Goal: Task Accomplishment & Management: Use online tool/utility

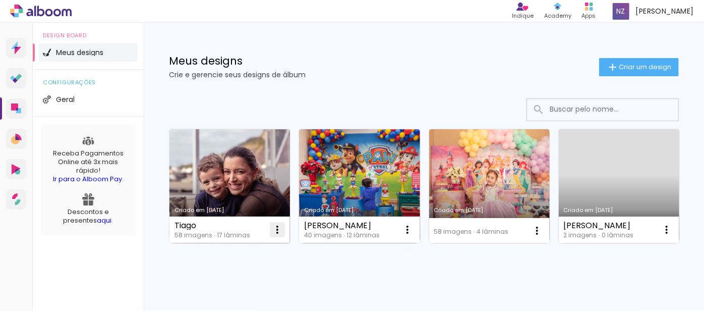
click at [276, 230] on iron-icon at bounding box center [277, 230] width 12 height 12
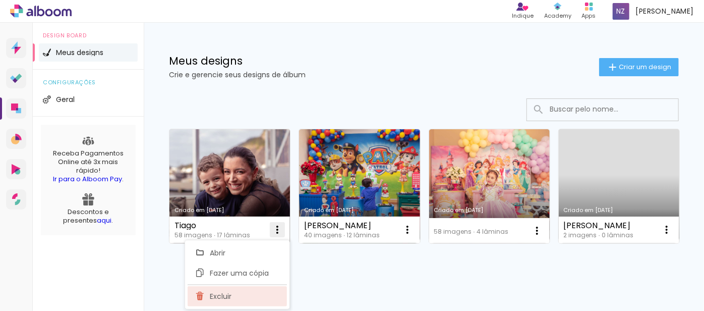
click at [233, 296] on paper-item "Excluir" at bounding box center [237, 296] width 99 height 20
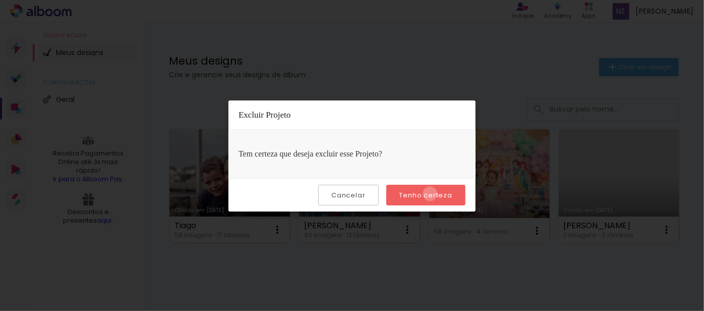
click at [0, 0] on slot "Tenho certeza" at bounding box center [0, 0] width 0 height 0
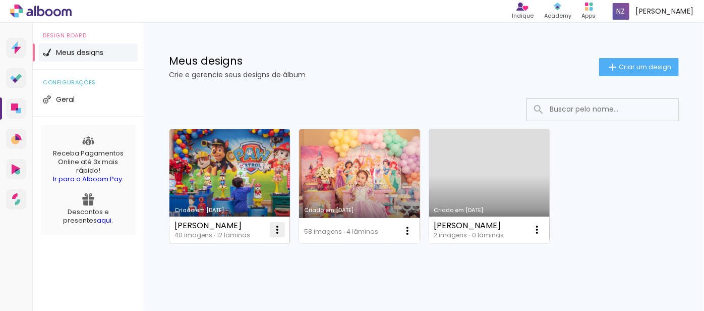
click at [279, 238] on paper-icon-button at bounding box center [277, 229] width 20 height 20
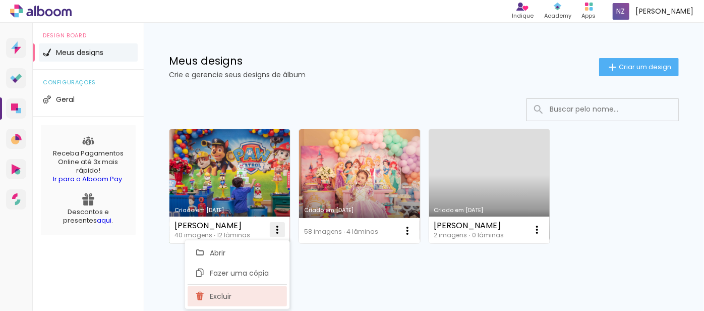
click at [235, 298] on paper-item "Excluir" at bounding box center [237, 296] width 99 height 20
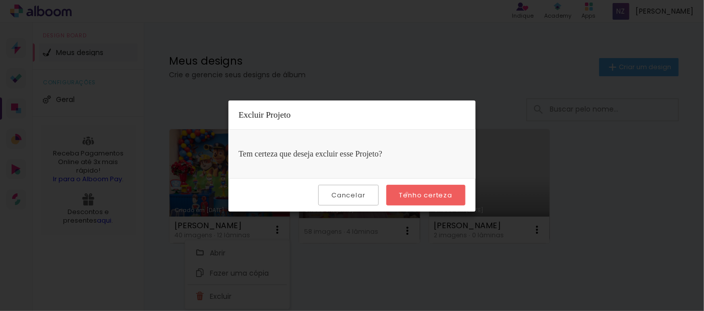
click at [0, 0] on slot "Tenho certeza" at bounding box center [0, 0] width 0 height 0
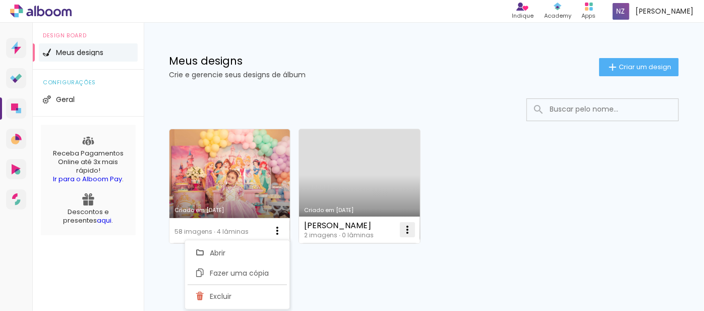
click at [409, 230] on iron-icon at bounding box center [408, 230] width 12 height 12
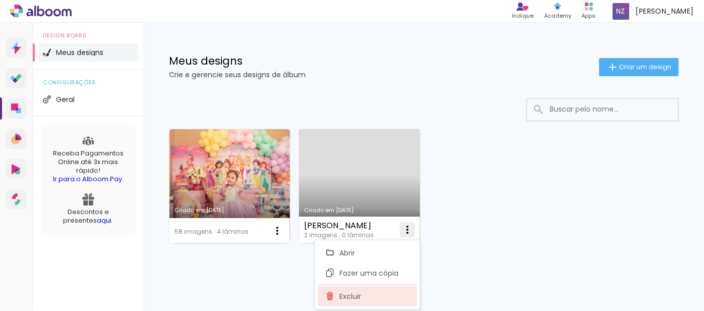
click at [379, 292] on paper-item "Excluir" at bounding box center [367, 296] width 99 height 20
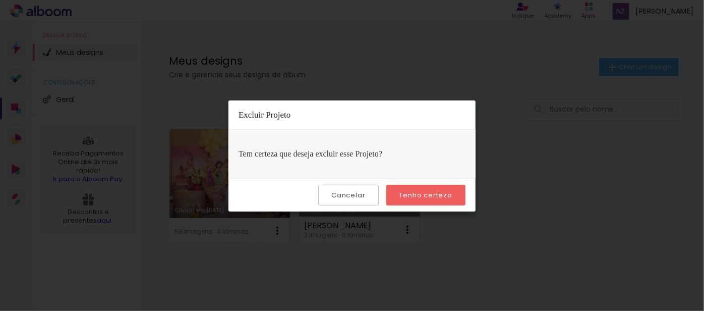
click at [0, 0] on slot "Tenho certeza" at bounding box center [0, 0] width 0 height 0
click at [0, 0] on slot "Cancelar" at bounding box center [0, 0] width 0 height 0
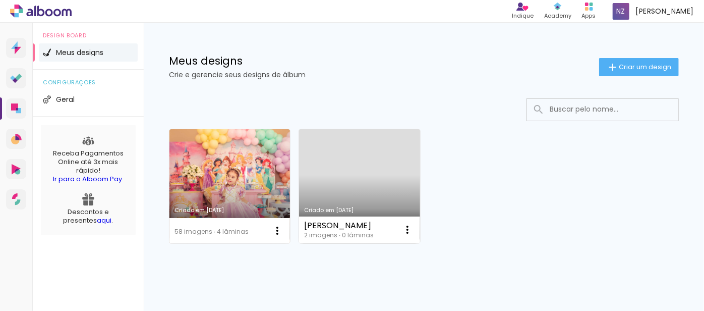
click at [230, 171] on link "Criado em [DATE]" at bounding box center [230, 186] width 121 height 114
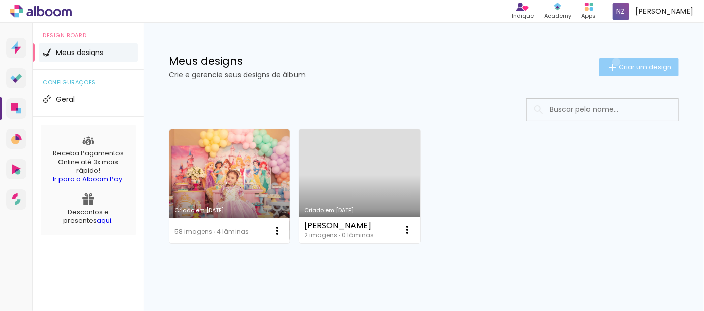
click at [608, 62] on iron-icon at bounding box center [613, 67] width 12 height 12
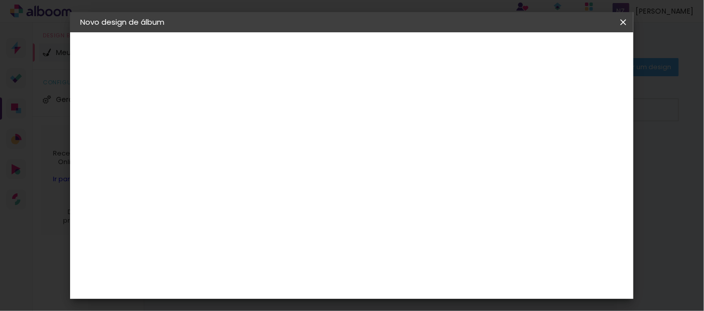
click at [245, 137] on input at bounding box center [245, 136] width 0 height 16
type input "Isa"
type paper-input "Isa"
click at [0, 0] on slot "Avançar" at bounding box center [0, 0] width 0 height 0
click at [315, 184] on paper-input-container at bounding box center [270, 192] width 109 height 23
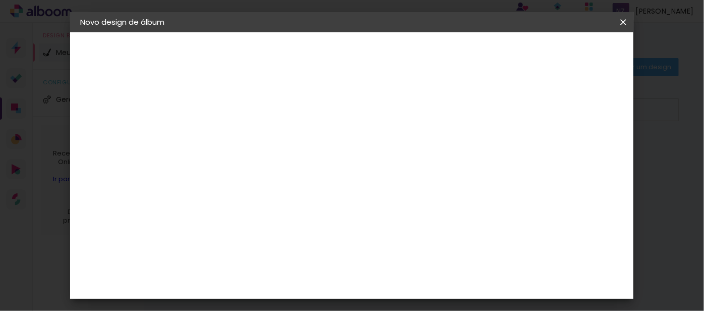
type input "go"
type paper-input "go"
click at [305, 220] on paper-item "Go image" at bounding box center [260, 230] width 89 height 26
click at [407, 59] on paper-button "Avançar" at bounding box center [382, 53] width 49 height 17
click at [285, 169] on input "text" at bounding box center [264, 176] width 39 height 16
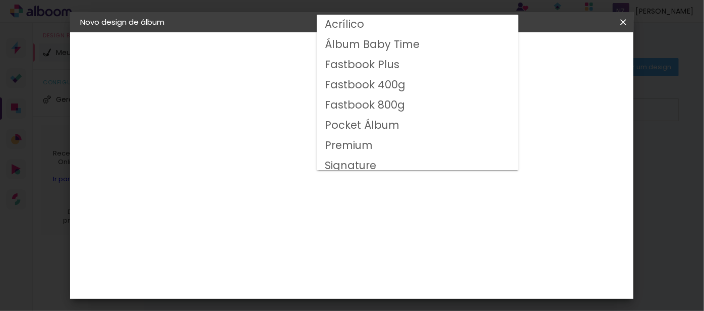
click at [408, 102] on paper-item "Fastbook 800g" at bounding box center [418, 105] width 202 height 20
type input "Fastbook 800g"
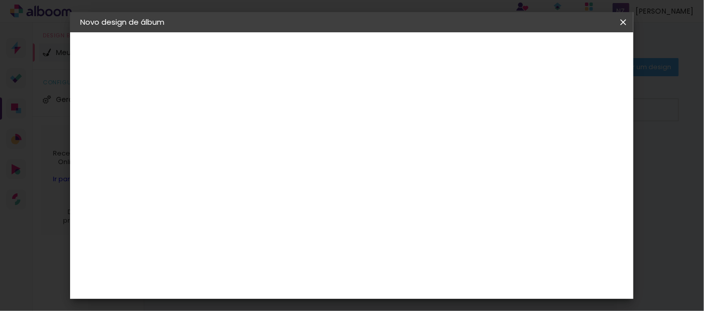
scroll to position [245, 0]
click at [313, 194] on span "20 × 20" at bounding box center [289, 210] width 47 height 33
click at [0, 0] on slot "Avançar" at bounding box center [0, 0] width 0 height 0
click at [406, 54] on span "Iniciar design" at bounding box center [394, 57] width 23 height 14
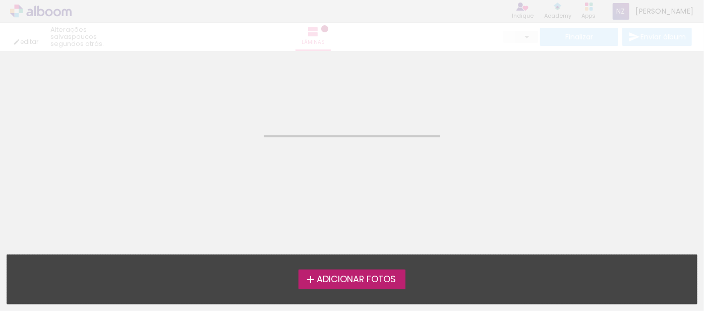
click at [389, 281] on span "Adicionar Fotos" at bounding box center [356, 279] width 79 height 9
click at [0, 0] on input "file" at bounding box center [0, 0] width 0 height 0
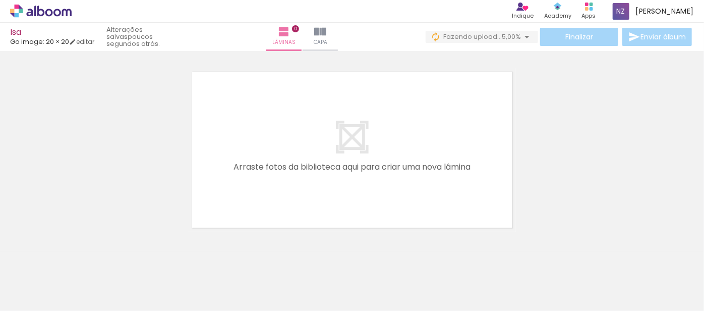
scroll to position [0, 363]
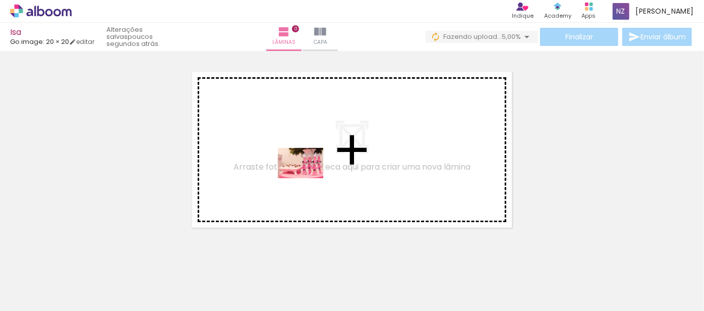
drag, startPoint x: 309, startPoint y: 273, endPoint x: 308, endPoint y: 178, distance: 95.4
click at [308, 178] on quentale-workspace at bounding box center [352, 155] width 704 height 311
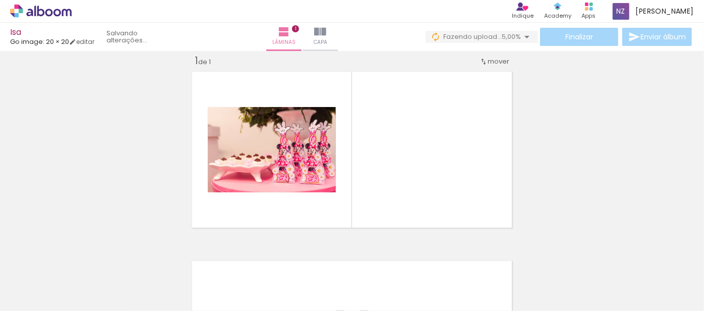
scroll to position [13, 0]
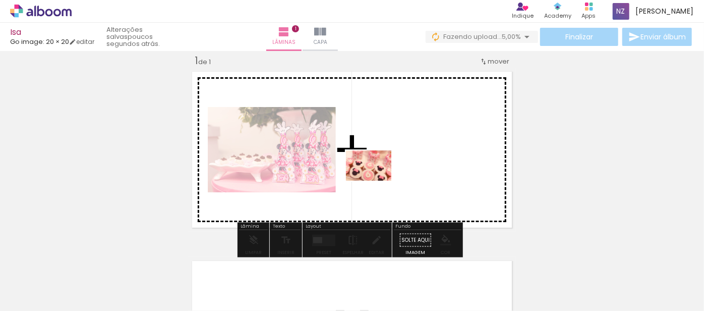
drag, startPoint x: 364, startPoint y: 273, endPoint x: 376, endPoint y: 181, distance: 93.2
click at [376, 181] on quentale-workspace at bounding box center [352, 155] width 704 height 311
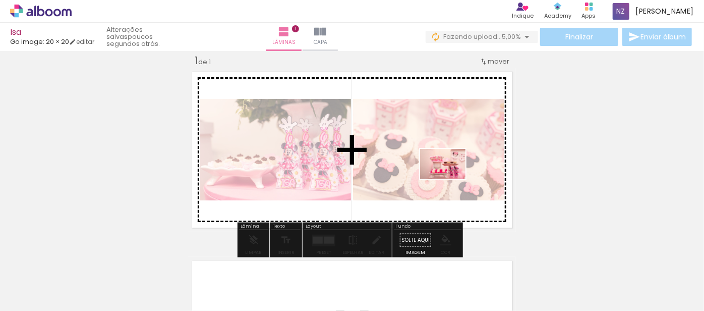
drag, startPoint x: 535, startPoint y: 276, endPoint x: 451, endPoint y: 179, distance: 128.7
click at [451, 179] on quentale-workspace at bounding box center [352, 155] width 704 height 311
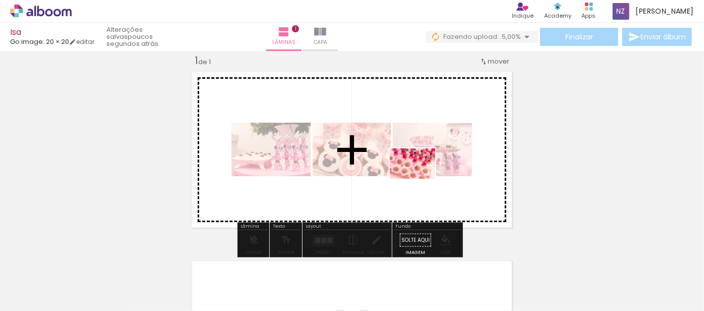
drag, startPoint x: 582, startPoint y: 280, endPoint x: 420, endPoint y: 179, distance: 191.1
click at [420, 179] on quentale-workspace at bounding box center [352, 155] width 704 height 311
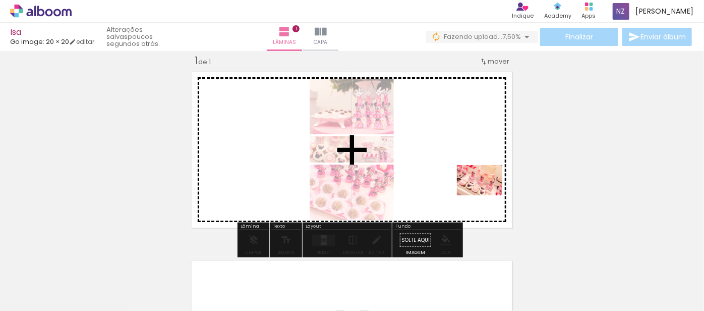
drag, startPoint x: 480, startPoint y: 276, endPoint x: 487, endPoint y: 195, distance: 81.0
click at [487, 195] on quentale-workspace at bounding box center [352, 155] width 704 height 311
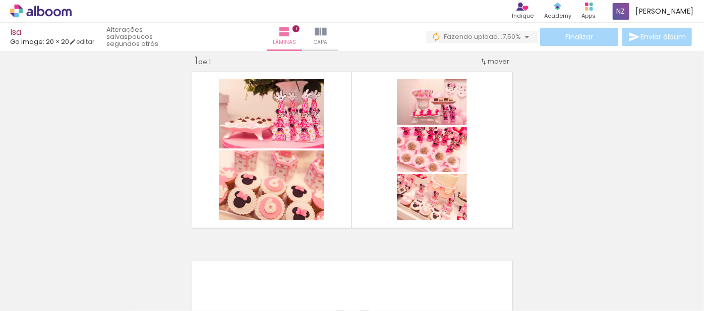
scroll to position [0, 602]
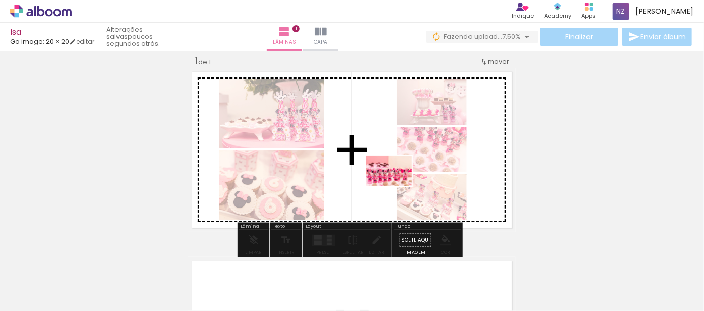
drag, startPoint x: 407, startPoint y: 279, endPoint x: 397, endPoint y: 186, distance: 92.9
click at [397, 186] on quentale-workspace at bounding box center [352, 155] width 704 height 311
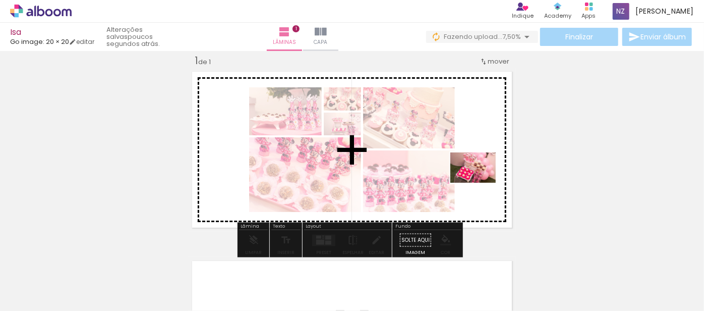
drag, startPoint x: 509, startPoint y: 274, endPoint x: 480, endPoint y: 182, distance: 96.2
click at [480, 182] on quentale-workspace at bounding box center [352, 155] width 704 height 311
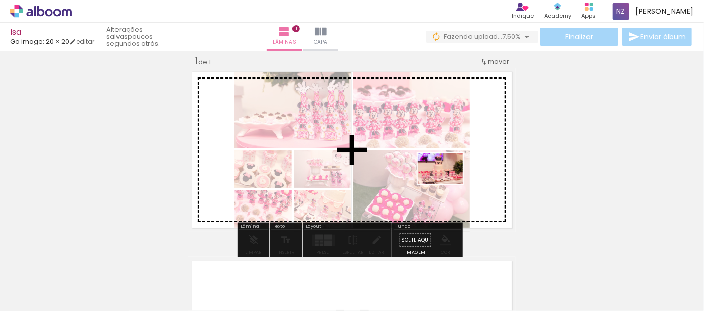
drag, startPoint x: 465, startPoint y: 277, endPoint x: 448, endPoint y: 184, distance: 94.9
click at [448, 184] on quentale-workspace at bounding box center [352, 155] width 704 height 311
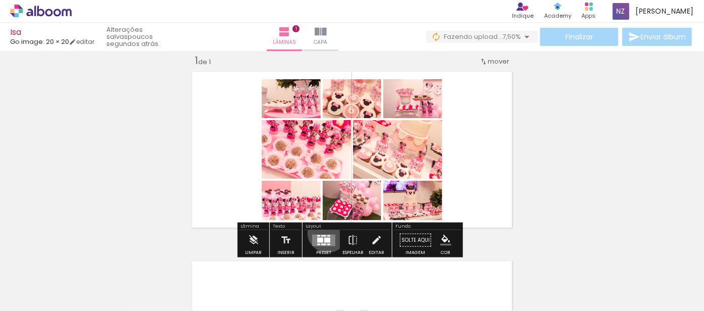
click at [325, 232] on div at bounding box center [323, 240] width 27 height 20
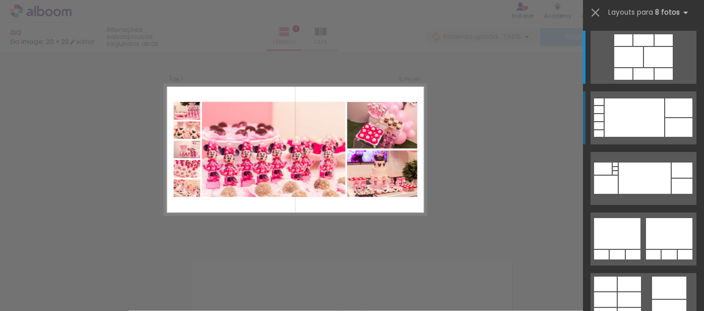
click at [624, 109] on div at bounding box center [635, 117] width 60 height 38
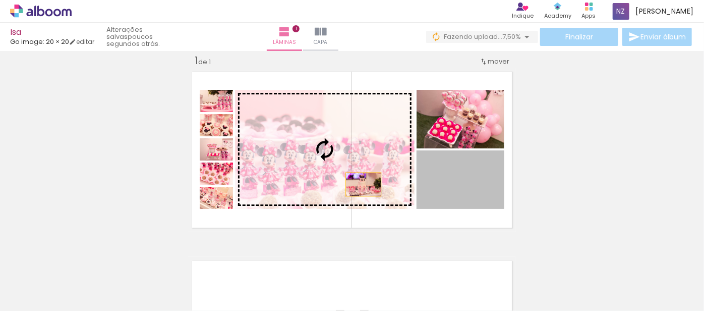
drag, startPoint x: 436, startPoint y: 197, endPoint x: 360, endPoint y: 184, distance: 77.2
click at [0, 0] on slot at bounding box center [0, 0] width 0 height 0
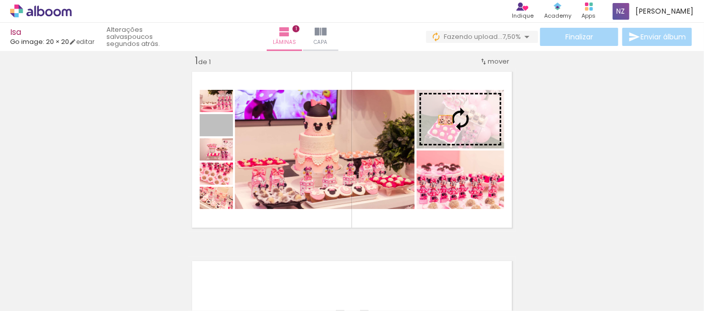
drag, startPoint x: 226, startPoint y: 133, endPoint x: 442, endPoint y: 120, distance: 216.9
click at [0, 0] on slot at bounding box center [0, 0] width 0 height 0
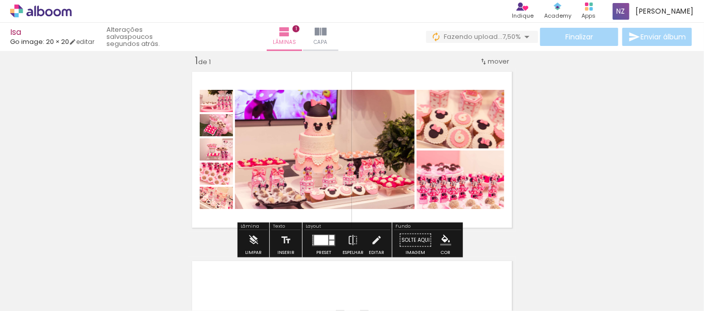
click at [25, 297] on span "Adicionar Fotos" at bounding box center [36, 297] width 30 height 11
click at [0, 0] on input "file" at bounding box center [0, 0] width 0 height 0
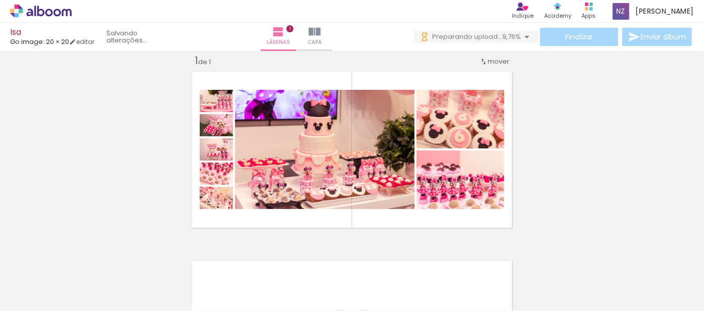
scroll to position [0, 0]
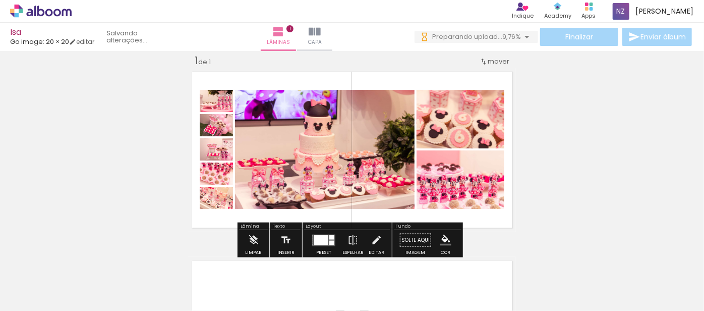
click at [230, 183] on quentale-layouter at bounding box center [352, 150] width 328 height 164
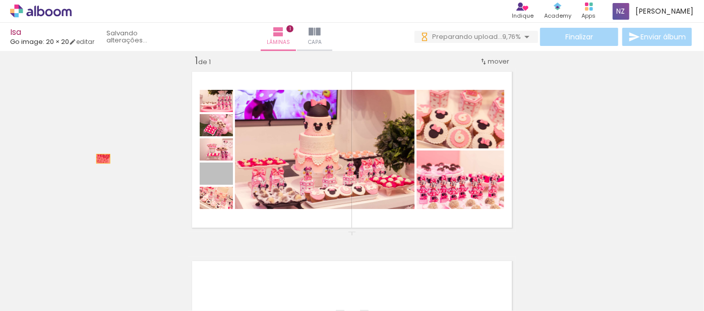
drag, startPoint x: 229, startPoint y: 180, endPoint x: 100, endPoint y: 158, distance: 131.0
click at [100, 158] on div "Inserir lâmina 1 de 1" at bounding box center [352, 231] width 704 height 379
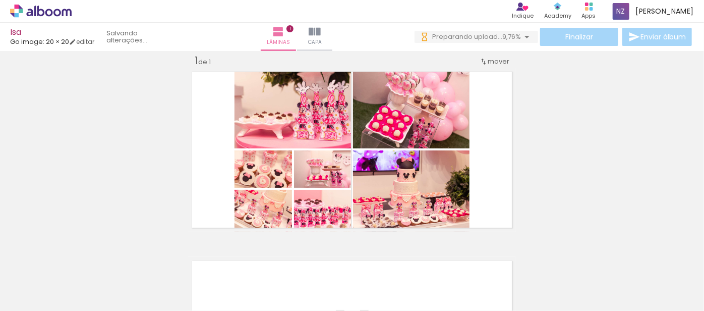
scroll to position [0, 1698]
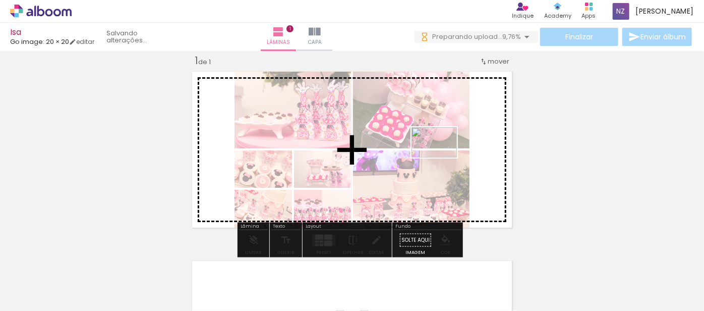
drag, startPoint x: 662, startPoint y: 269, endPoint x: 442, endPoint y: 157, distance: 247.3
click at [442, 157] on quentale-workspace at bounding box center [352, 155] width 704 height 311
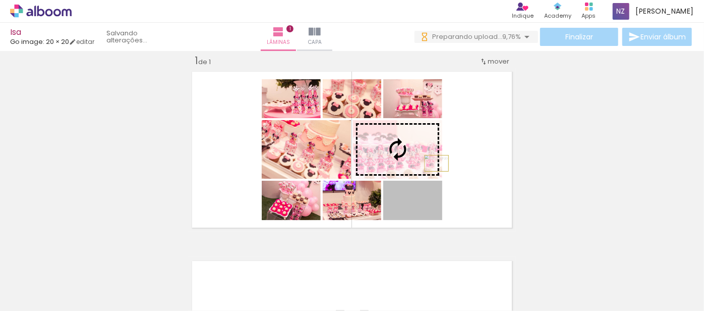
drag, startPoint x: 433, startPoint y: 211, endPoint x: 433, endPoint y: 163, distance: 48.4
click at [0, 0] on slot at bounding box center [0, 0] width 0 height 0
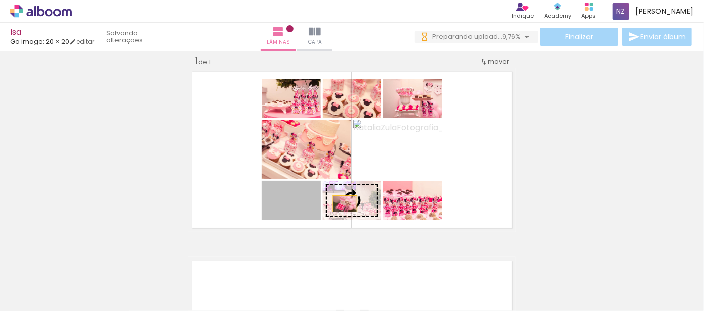
drag, startPoint x: 309, startPoint y: 205, endPoint x: 342, endPoint y: 203, distance: 32.9
click at [0, 0] on slot at bounding box center [0, 0] width 0 height 0
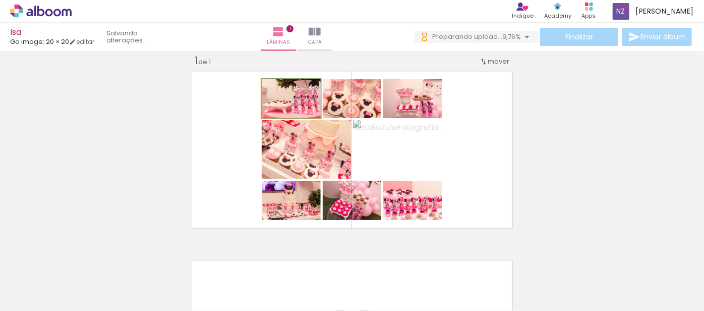
click at [308, 107] on quentale-photo at bounding box center [291, 98] width 59 height 39
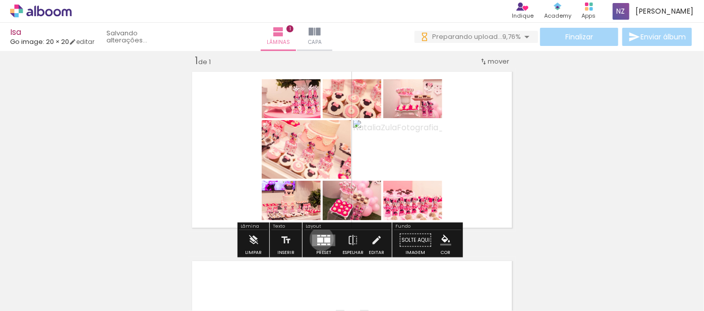
click at [319, 238] on div at bounding box center [320, 239] width 6 height 5
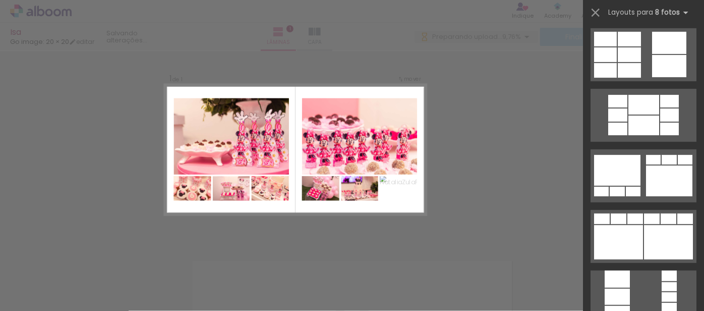
scroll to position [0, 0]
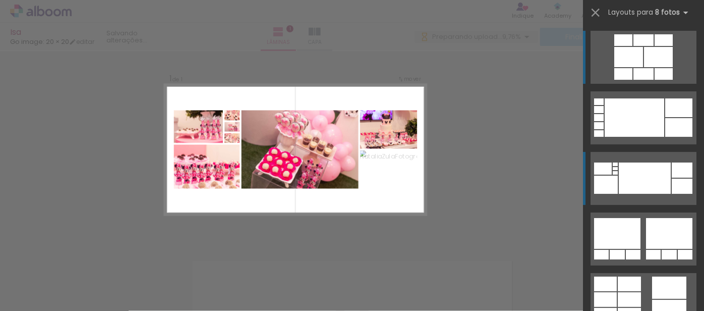
click at [627, 172] on div at bounding box center [645, 177] width 52 height 31
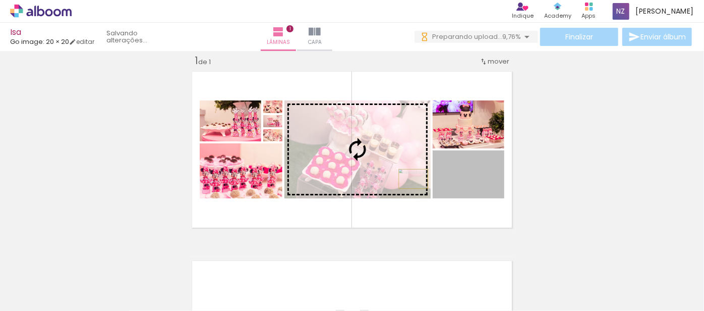
drag, startPoint x: 486, startPoint y: 186, endPoint x: 410, endPoint y: 179, distance: 76.1
click at [0, 0] on slot at bounding box center [0, 0] width 0 height 0
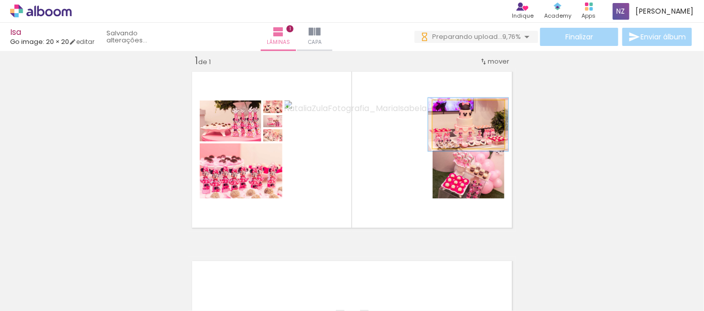
type paper-slider "111"
click at [460, 108] on div at bounding box center [460, 111] width 16 height 16
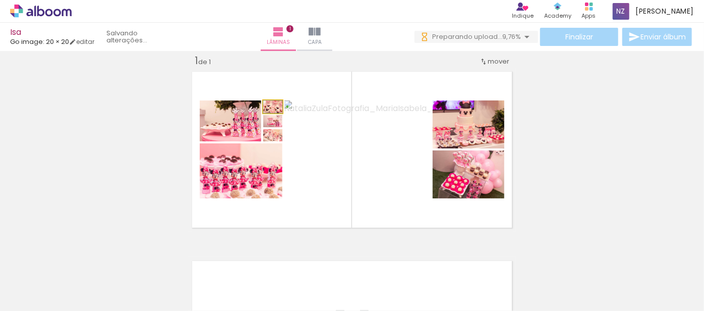
click at [276, 106] on div at bounding box center [277, 111] width 16 height 16
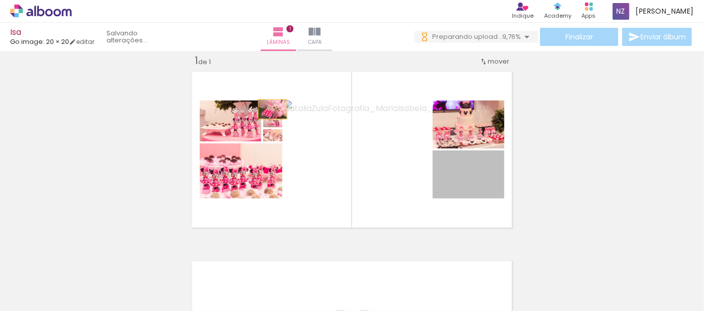
drag, startPoint x: 456, startPoint y: 189, endPoint x: 269, endPoint y: 109, distance: 203.2
click at [0, 0] on slot at bounding box center [0, 0] width 0 height 0
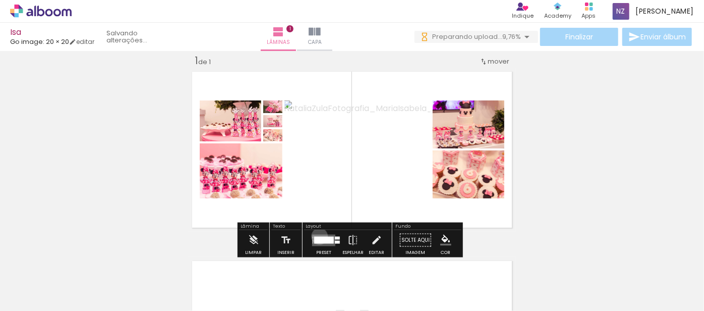
click at [318, 236] on div at bounding box center [324, 239] width 20 height 7
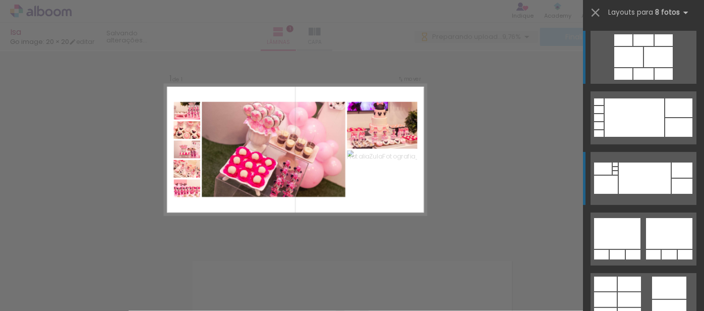
click at [596, 13] on iron-icon at bounding box center [596, 13] width 14 height 14
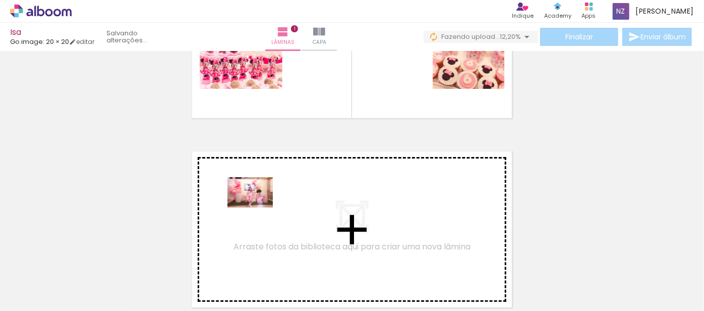
drag, startPoint x: 158, startPoint y: 273, endPoint x: 258, endPoint y: 207, distance: 119.1
click at [258, 207] on quentale-workspace at bounding box center [352, 155] width 704 height 311
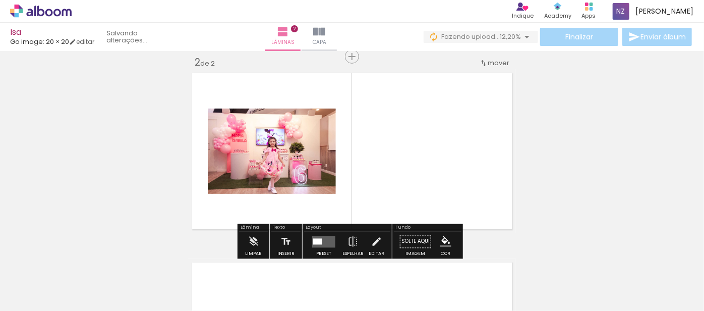
scroll to position [202, 0]
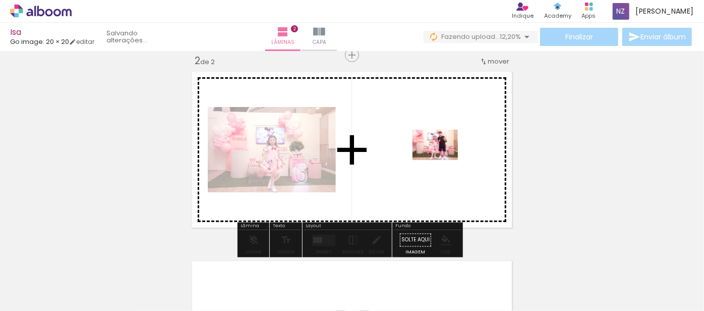
drag, startPoint x: 120, startPoint y: 275, endPoint x: 443, endPoint y: 160, distance: 343.4
click at [443, 160] on quentale-workspace at bounding box center [352, 155] width 704 height 311
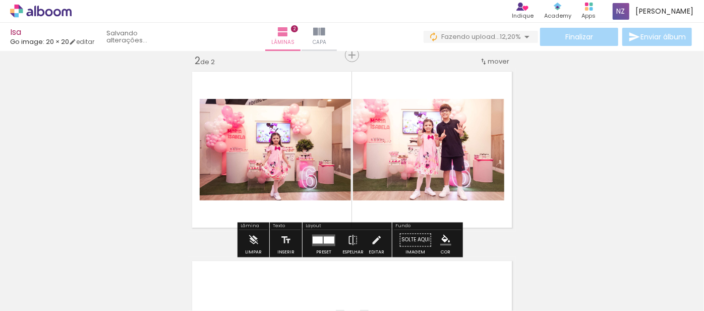
click at [317, 238] on div at bounding box center [318, 239] width 10 height 7
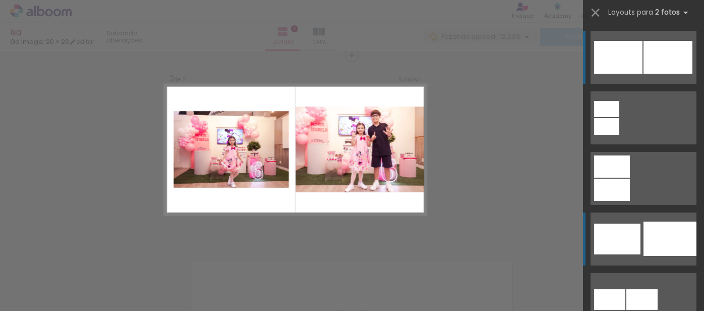
click at [645, 234] on div at bounding box center [670, 238] width 53 height 34
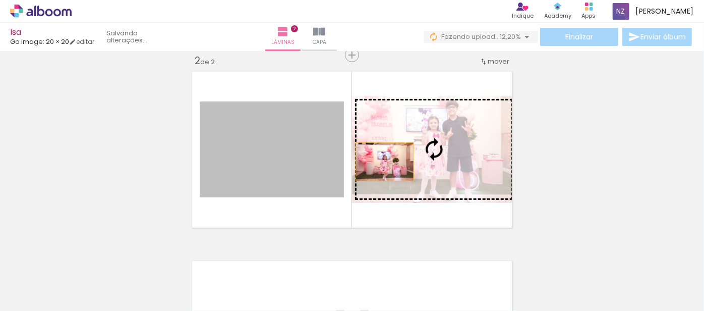
drag, startPoint x: 325, startPoint y: 163, endPoint x: 396, endPoint y: 160, distance: 70.7
click at [0, 0] on slot at bounding box center [0, 0] width 0 height 0
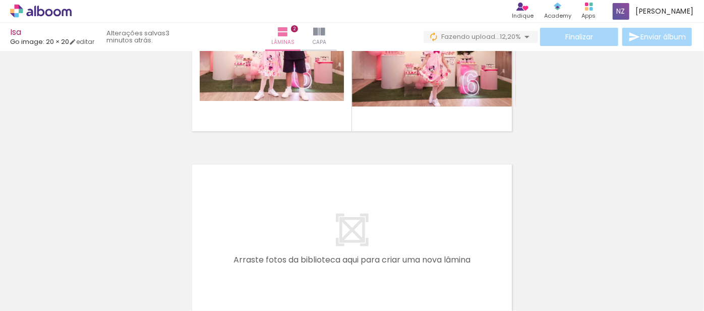
scroll to position [324, 0]
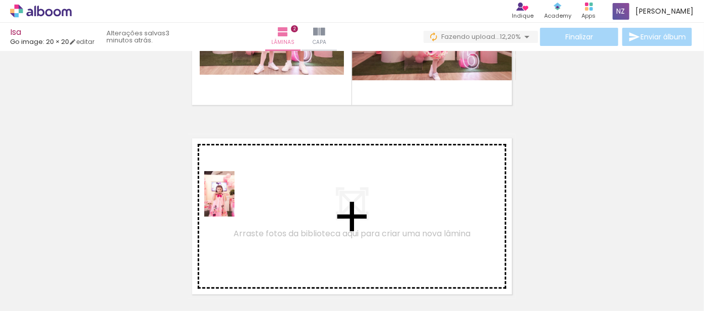
drag, startPoint x: 223, startPoint y: 281, endPoint x: 235, endPoint y: 201, distance: 80.1
click at [235, 201] on quentale-workspace at bounding box center [352, 155] width 704 height 311
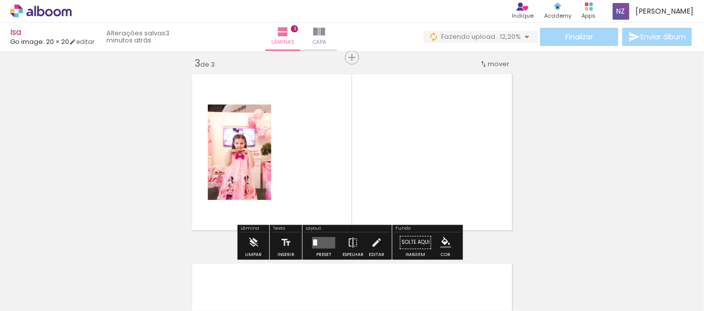
scroll to position [391, 0]
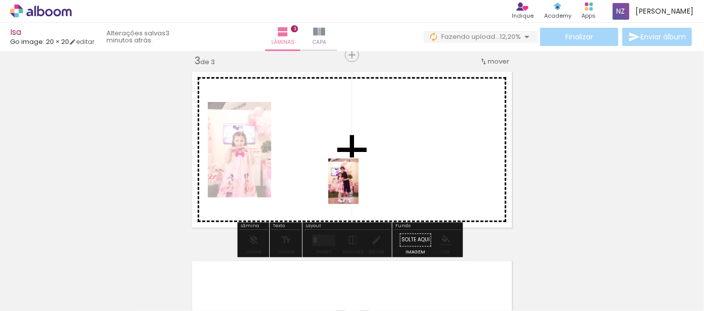
drag, startPoint x: 274, startPoint y: 271, endPoint x: 359, endPoint y: 189, distance: 118.1
click at [359, 189] on quentale-workspace at bounding box center [352, 155] width 704 height 311
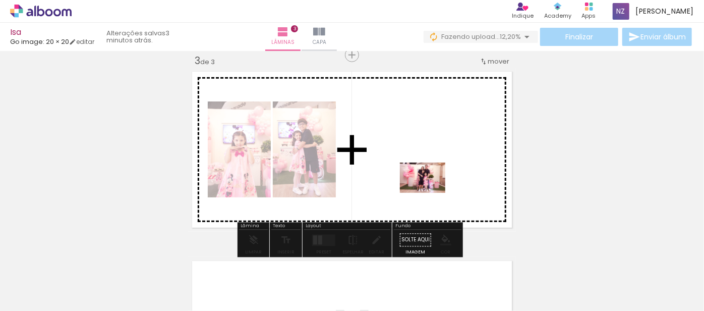
drag, startPoint x: 390, startPoint y: 281, endPoint x: 430, endPoint y: 193, distance: 96.6
click at [430, 193] on quentale-workspace at bounding box center [352, 155] width 704 height 311
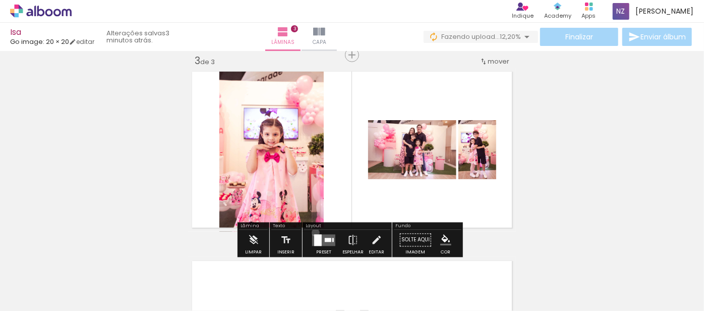
click at [313, 232] on div at bounding box center [323, 240] width 27 height 20
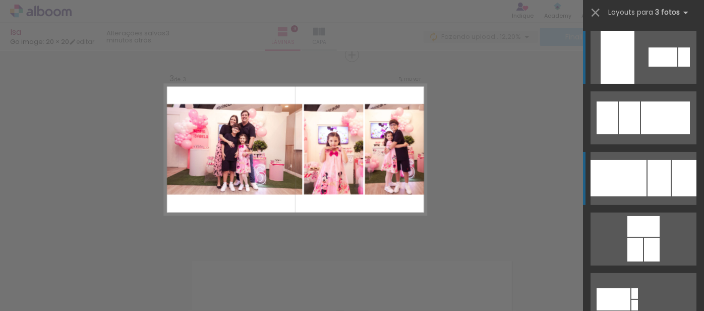
click at [608, 180] on div at bounding box center [619, 178] width 56 height 36
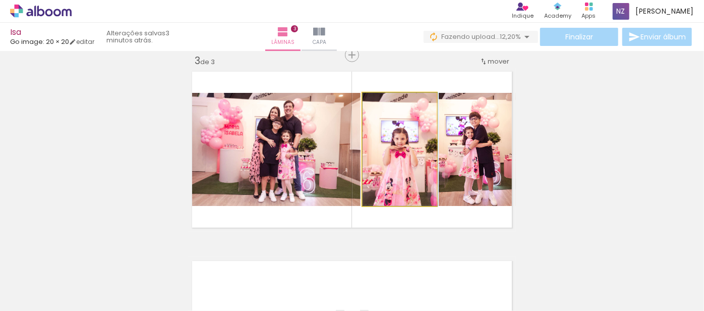
drag, startPoint x: 397, startPoint y: 189, endPoint x: 399, endPoint y: 180, distance: 9.4
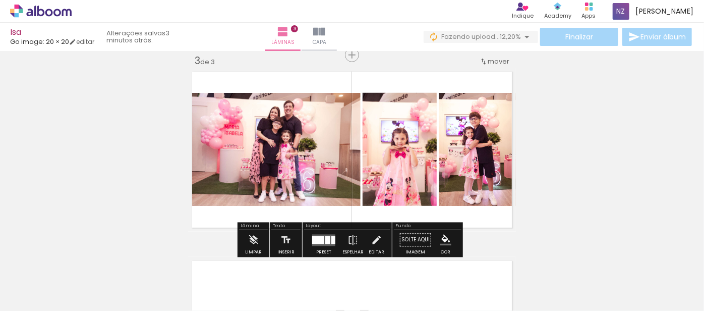
scroll to position [513, 0]
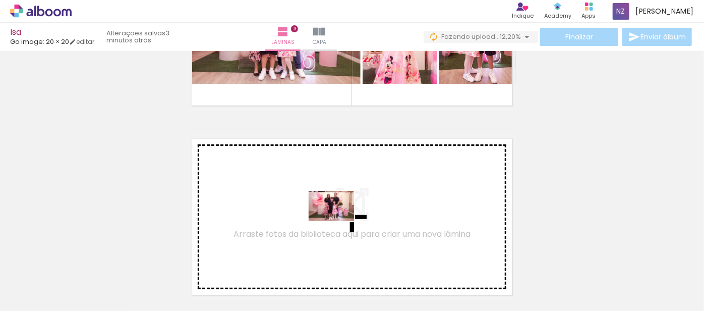
drag, startPoint x: 344, startPoint y: 279, endPoint x: 339, endPoint y: 221, distance: 57.7
click at [339, 221] on quentale-workspace at bounding box center [352, 155] width 704 height 311
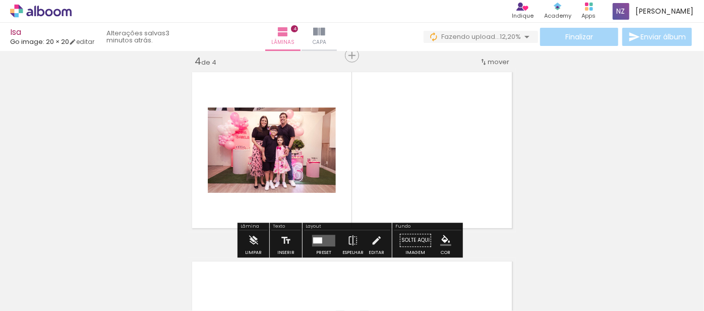
scroll to position [580, 0]
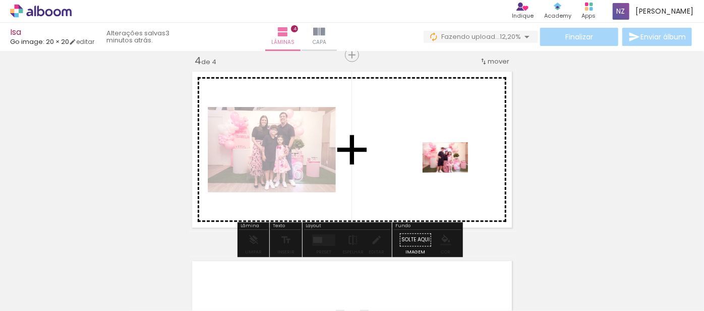
drag, startPoint x: 440, startPoint y: 273, endPoint x: 453, endPoint y: 173, distance: 101.7
click at [453, 173] on quentale-workspace at bounding box center [352, 155] width 704 height 311
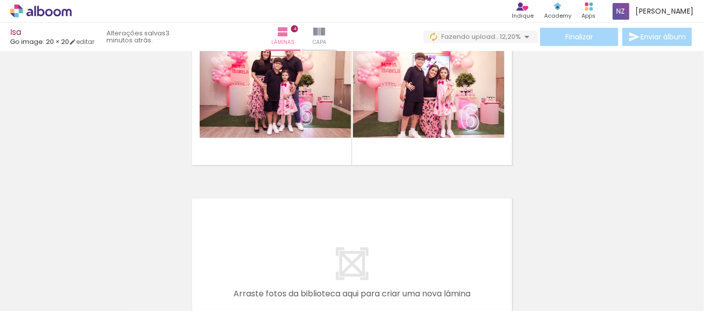
scroll to position [702, 0]
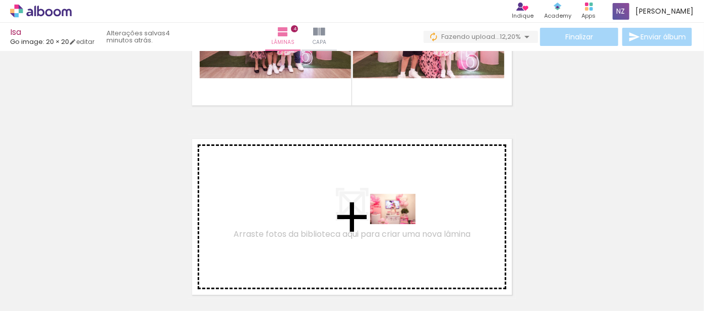
drag, startPoint x: 496, startPoint y: 280, endPoint x: 401, endPoint y: 224, distance: 110.6
click at [401, 224] on quentale-workspace at bounding box center [352, 155] width 704 height 311
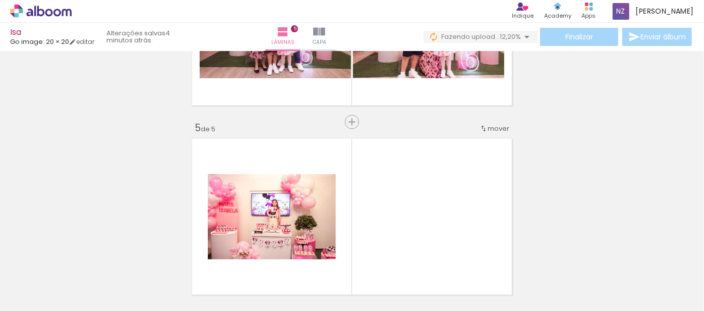
scroll to position [769, 0]
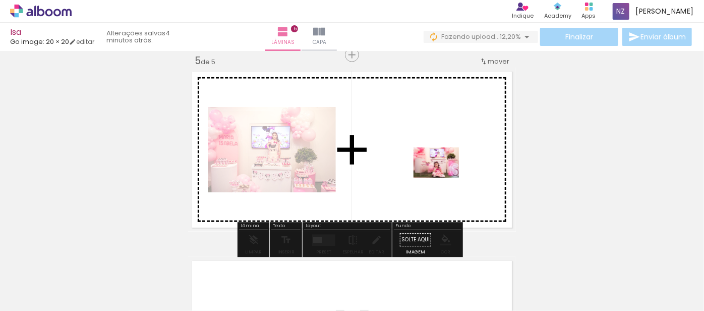
drag, startPoint x: 554, startPoint y: 278, endPoint x: 444, endPoint y: 178, distance: 149.0
click at [444, 178] on quentale-workspace at bounding box center [352, 155] width 704 height 311
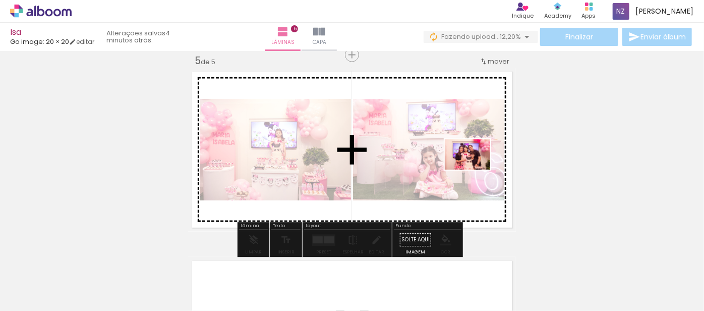
drag, startPoint x: 624, startPoint y: 276, endPoint x: 475, endPoint y: 170, distance: 182.6
click at [475, 170] on quentale-workspace at bounding box center [352, 155] width 704 height 311
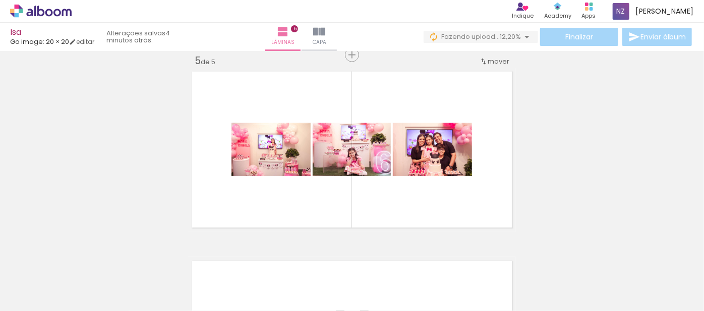
scroll to position [0, 677]
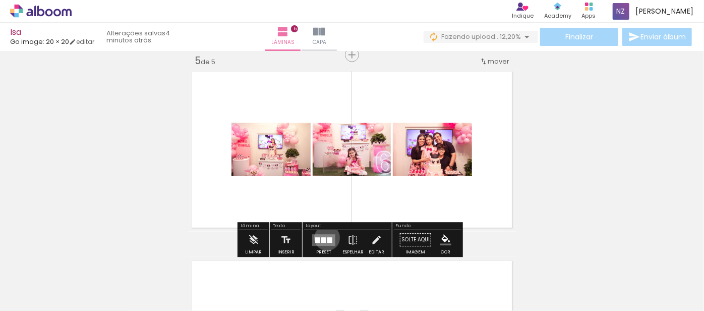
click at [327, 237] on div at bounding box center [329, 240] width 5 height 6
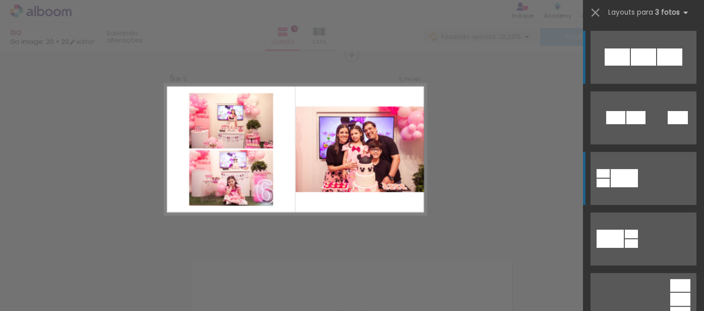
scroll to position [183, 0]
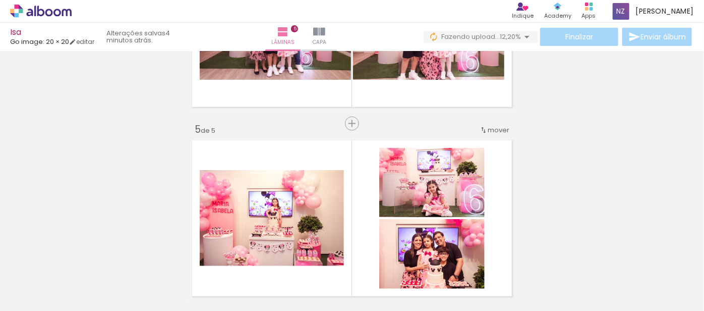
scroll to position [795, 0]
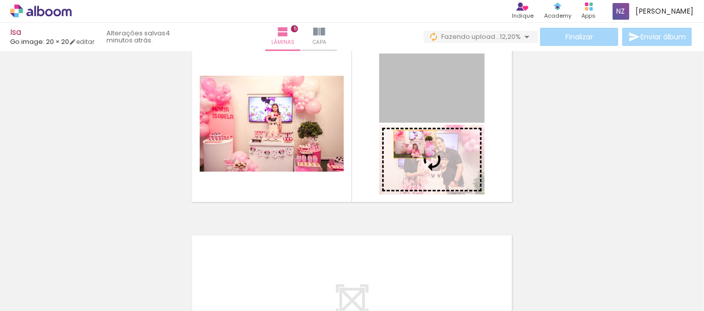
drag, startPoint x: 408, startPoint y: 110, endPoint x: 412, endPoint y: 146, distance: 36.0
click at [0, 0] on slot at bounding box center [0, 0] width 0 height 0
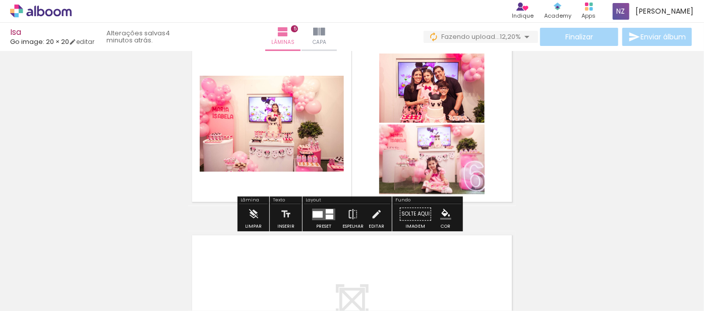
scroll to position [0, 614]
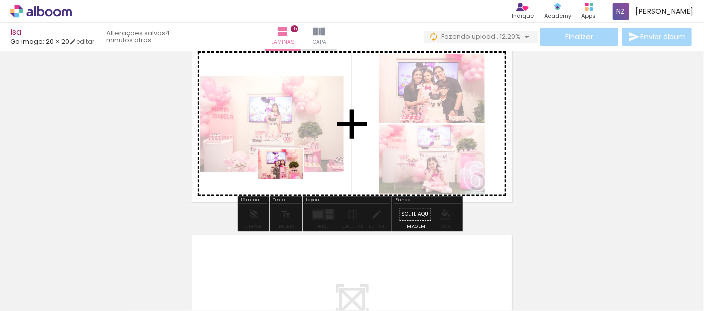
drag, startPoint x: 159, startPoint y: 278, endPoint x: 288, endPoint y: 179, distance: 162.0
click at [288, 179] on quentale-workspace at bounding box center [352, 155] width 704 height 311
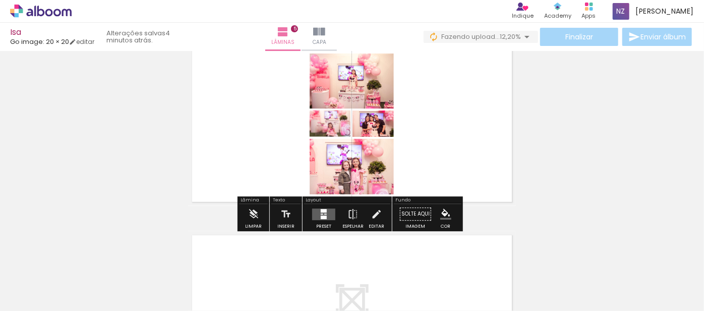
click at [324, 213] on quentale-layouter at bounding box center [323, 214] width 23 height 12
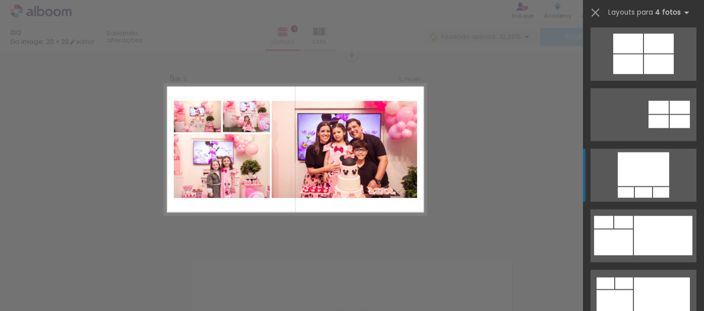
scroll to position [795, 0]
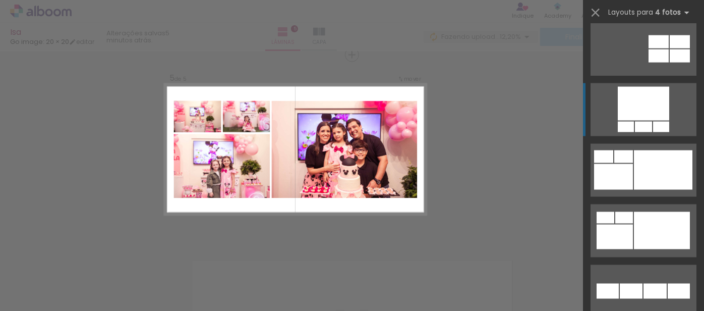
click at [650, 158] on div at bounding box center [663, 169] width 59 height 39
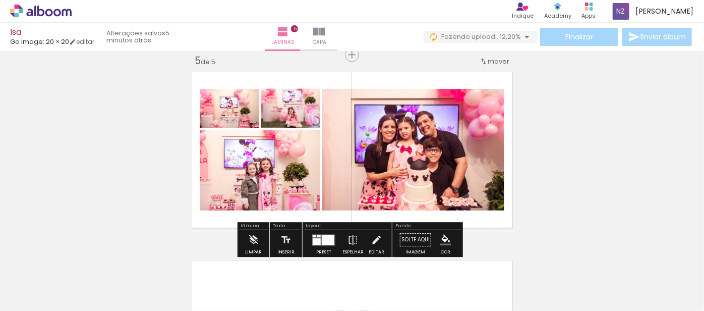
click at [332, 239] on quentale-layouter at bounding box center [323, 240] width 23 height 12
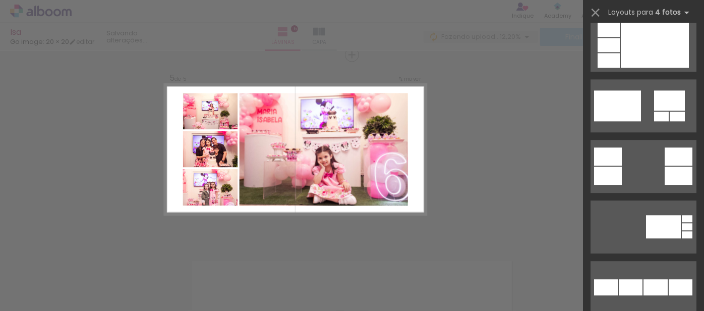
scroll to position [1213, 0]
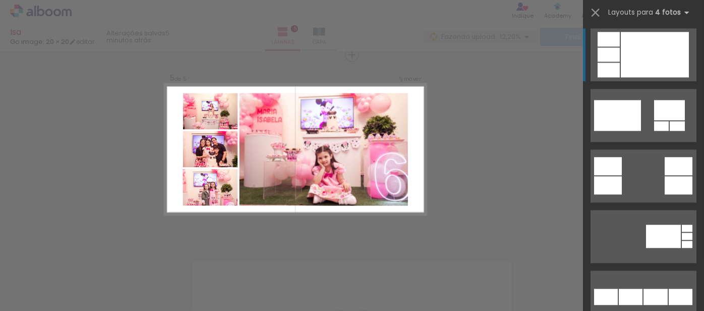
click at [643, 68] on div at bounding box center [655, 54] width 68 height 45
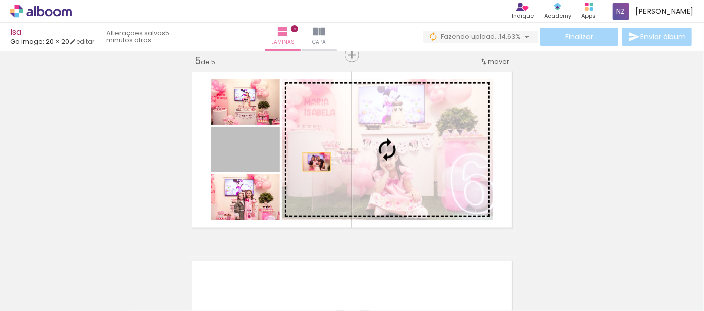
drag, startPoint x: 266, startPoint y: 161, endPoint x: 325, endPoint y: 160, distance: 59.1
click at [0, 0] on slot at bounding box center [0, 0] width 0 height 0
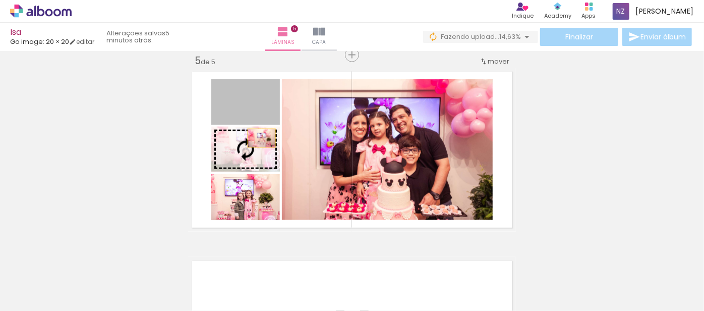
drag, startPoint x: 258, startPoint y: 115, endPoint x: 258, endPoint y: 138, distance: 23.2
click at [0, 0] on slot at bounding box center [0, 0] width 0 height 0
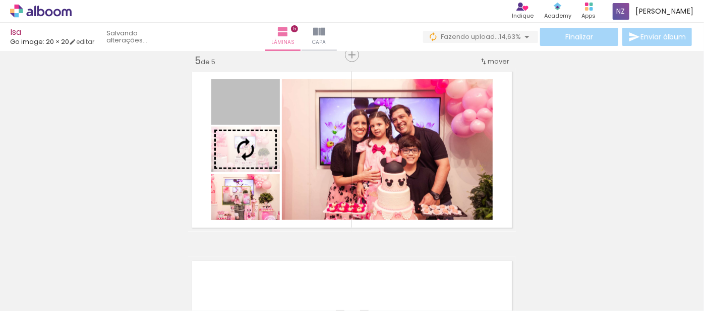
drag, startPoint x: 253, startPoint y: 113, endPoint x: 233, endPoint y: 195, distance: 84.6
click at [0, 0] on slot at bounding box center [0, 0] width 0 height 0
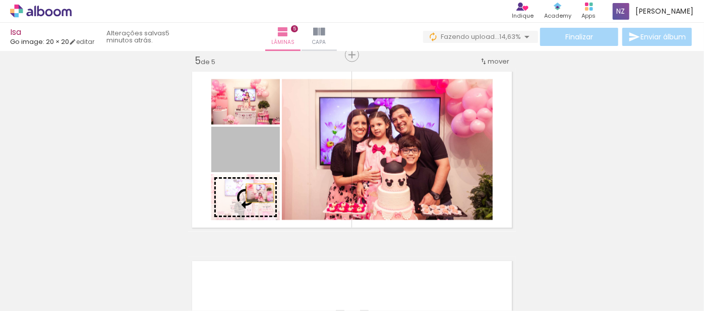
drag, startPoint x: 260, startPoint y: 162, endPoint x: 257, endPoint y: 193, distance: 30.9
click at [0, 0] on slot at bounding box center [0, 0] width 0 height 0
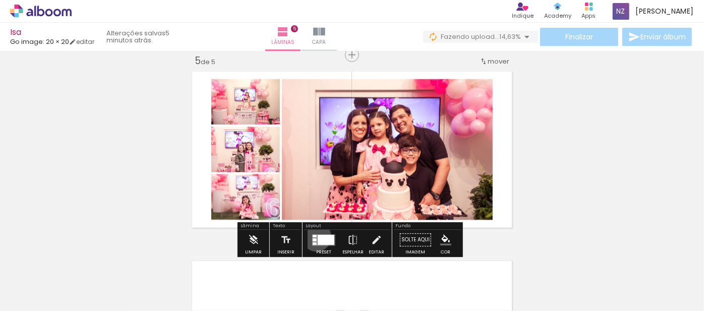
click at [314, 236] on quentale-layouter at bounding box center [323, 240] width 23 height 12
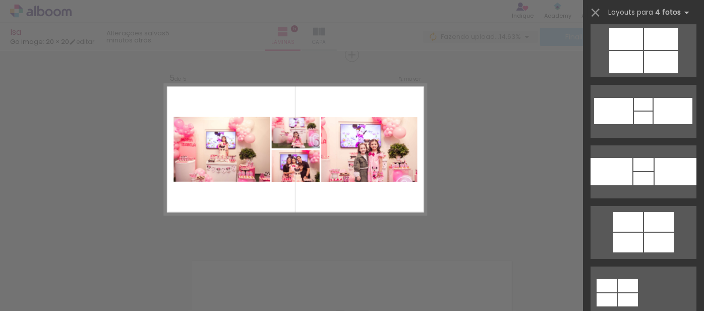
scroll to position [1822, 0]
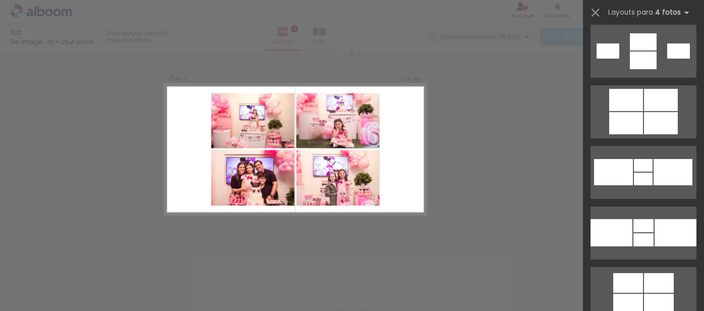
click at [647, 107] on div at bounding box center [661, 100] width 34 height 22
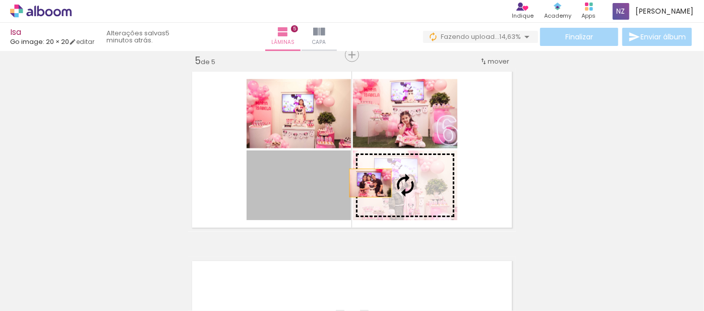
drag, startPoint x: 332, startPoint y: 183, endPoint x: 367, endPoint y: 183, distance: 35.3
click at [0, 0] on slot at bounding box center [0, 0] width 0 height 0
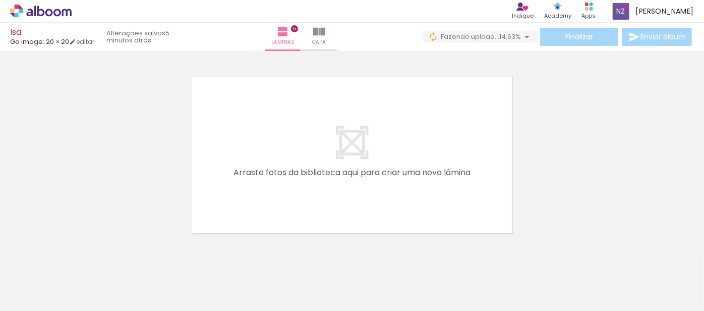
scroll to position [0, 907]
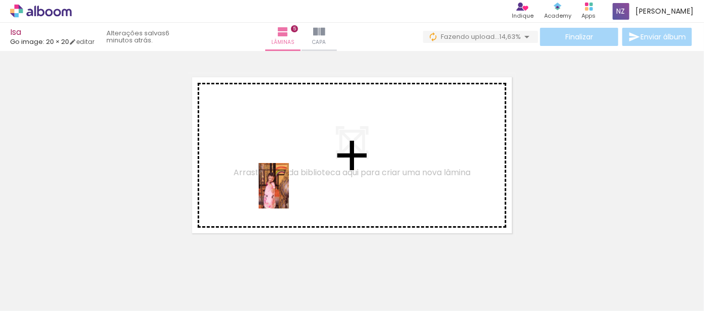
drag, startPoint x: 277, startPoint y: 272, endPoint x: 289, endPoint y: 193, distance: 80.1
click at [289, 193] on quentale-workspace at bounding box center [352, 155] width 704 height 311
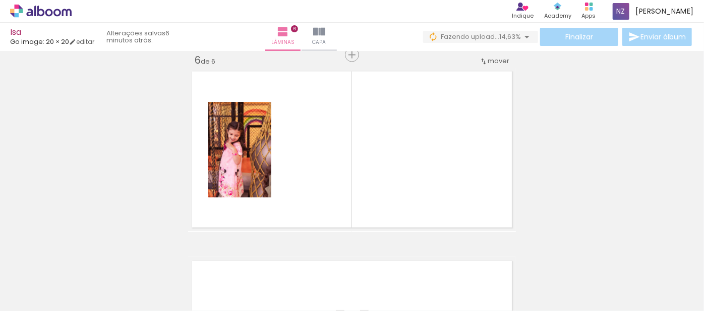
scroll to position [959, 0]
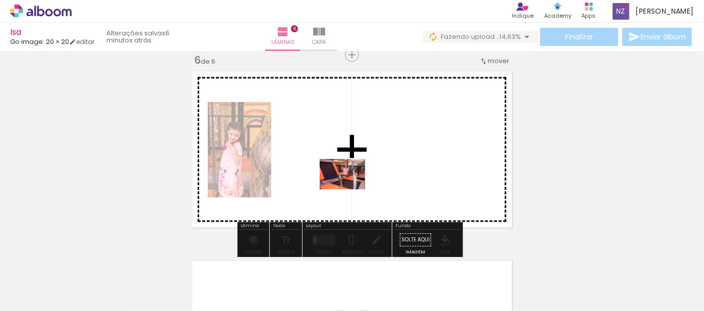
drag, startPoint x: 341, startPoint y: 270, endPoint x: 350, endPoint y: 189, distance: 81.8
click at [350, 189] on quentale-workspace at bounding box center [352, 155] width 704 height 311
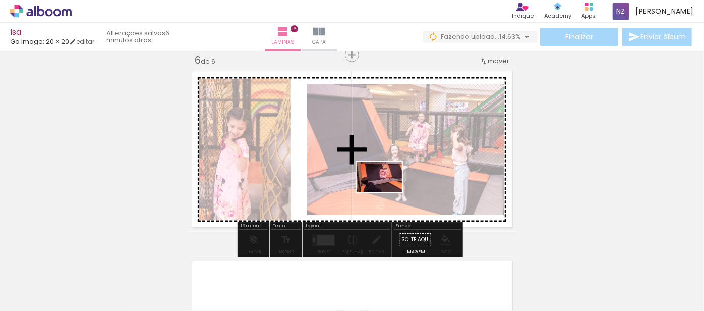
drag, startPoint x: 390, startPoint y: 267, endPoint x: 387, endPoint y: 192, distance: 74.7
click at [387, 192] on quentale-workspace at bounding box center [352, 155] width 704 height 311
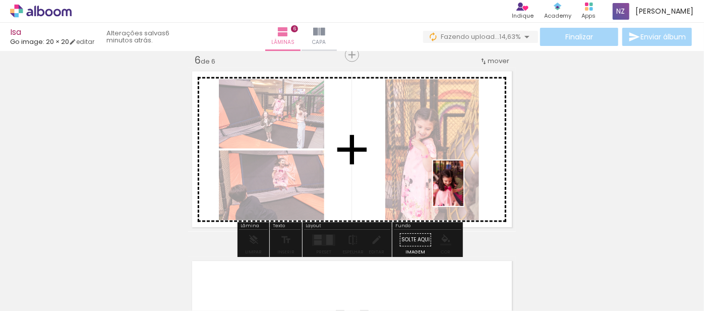
drag, startPoint x: 451, startPoint y: 278, endPoint x: 464, endPoint y: 191, distance: 88.2
click at [464, 191] on quentale-workspace at bounding box center [352, 155] width 704 height 311
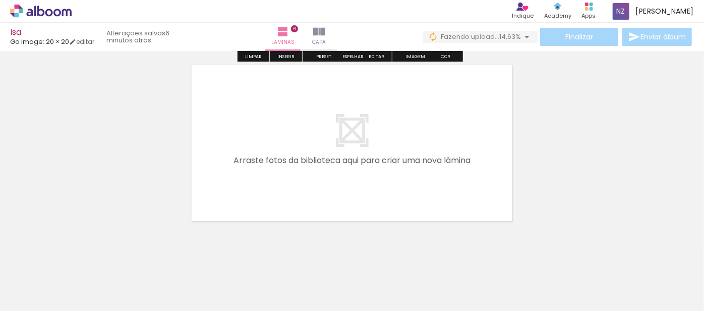
scroll to position [1167, 0]
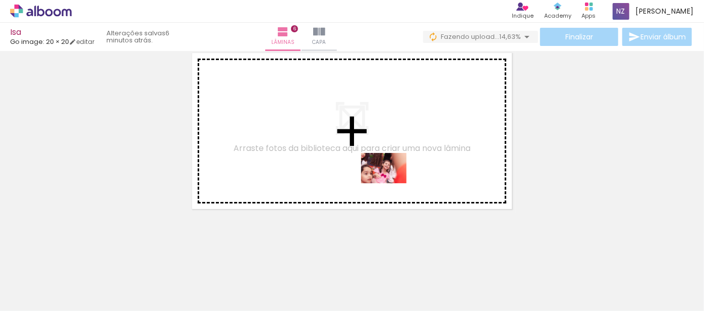
drag, startPoint x: 420, startPoint y: 280, endPoint x: 392, endPoint y: 183, distance: 100.4
click at [392, 183] on quentale-workspace at bounding box center [352, 155] width 704 height 311
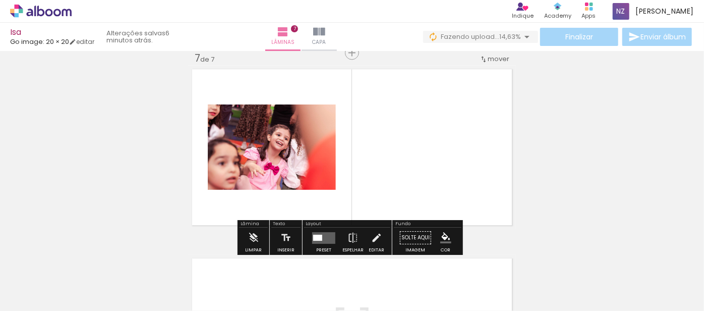
scroll to position [1148, 0]
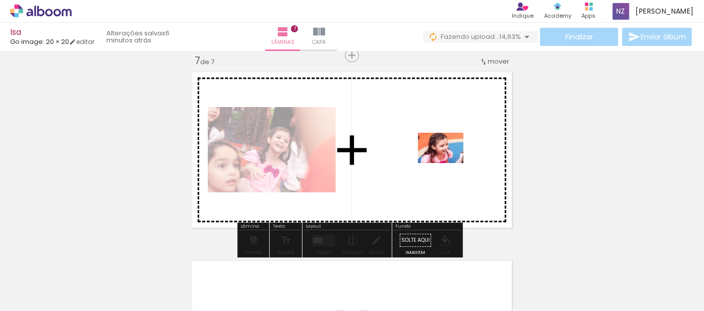
drag, startPoint x: 470, startPoint y: 277, endPoint x: 448, endPoint y: 162, distance: 117.2
click at [448, 162] on quentale-workspace at bounding box center [352, 155] width 704 height 311
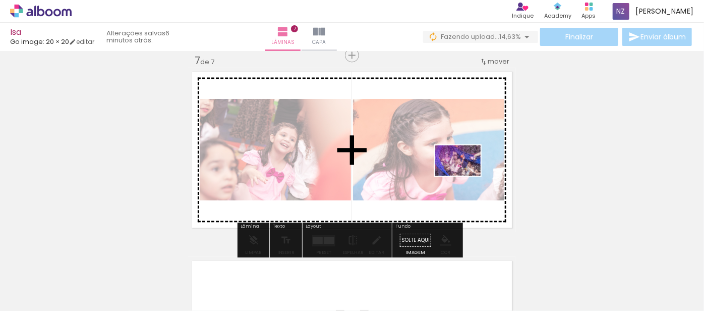
drag, startPoint x: 531, startPoint y: 272, endPoint x: 465, endPoint y: 175, distance: 117.3
click at [465, 175] on quentale-workspace at bounding box center [352, 155] width 704 height 311
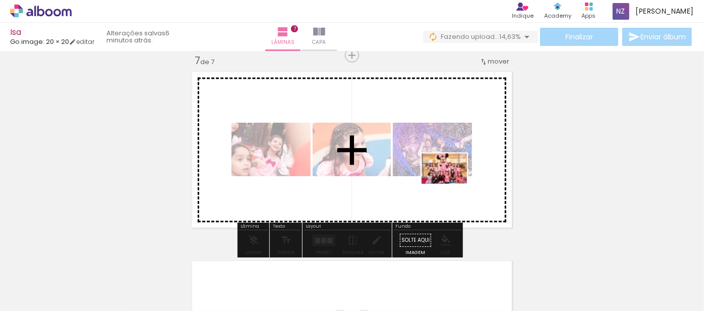
drag, startPoint x: 586, startPoint y: 282, endPoint x: 452, endPoint y: 184, distance: 166.4
click at [452, 184] on quentale-workspace at bounding box center [352, 155] width 704 height 311
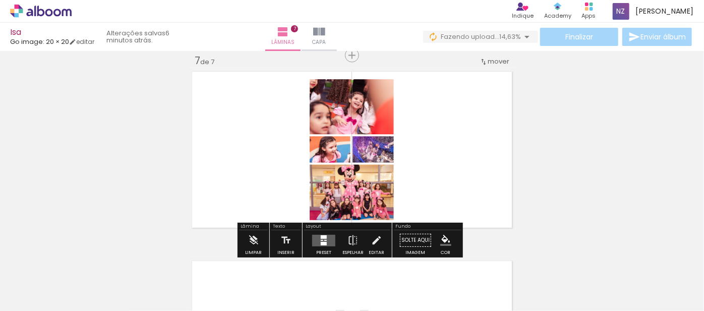
click at [316, 240] on quentale-layouter at bounding box center [323, 240] width 23 height 12
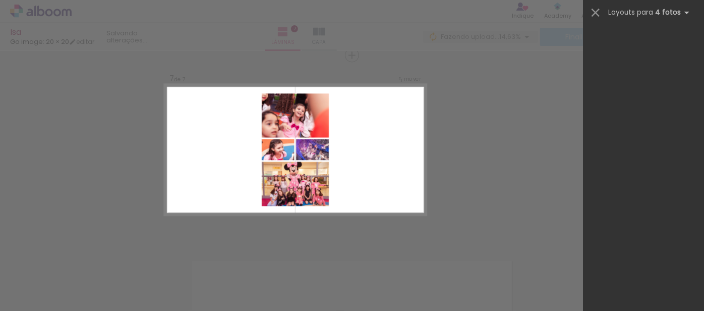
scroll to position [0, 0]
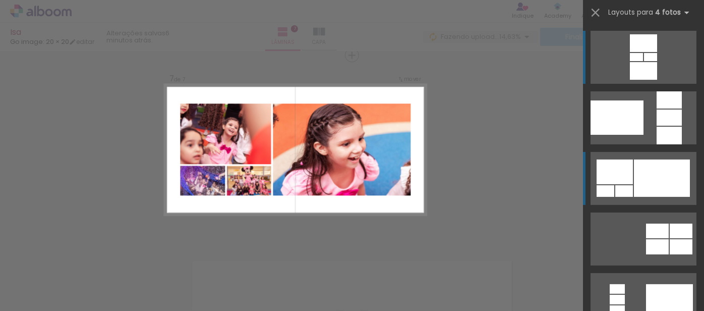
click at [620, 170] on div at bounding box center [615, 171] width 36 height 25
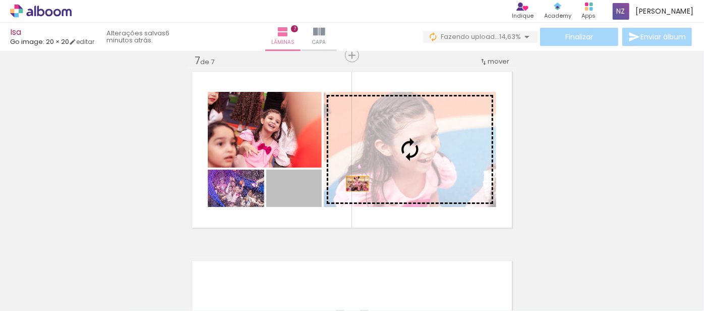
drag, startPoint x: 310, startPoint y: 193, endPoint x: 354, endPoint y: 183, distance: 45.4
click at [0, 0] on slot at bounding box center [0, 0] width 0 height 0
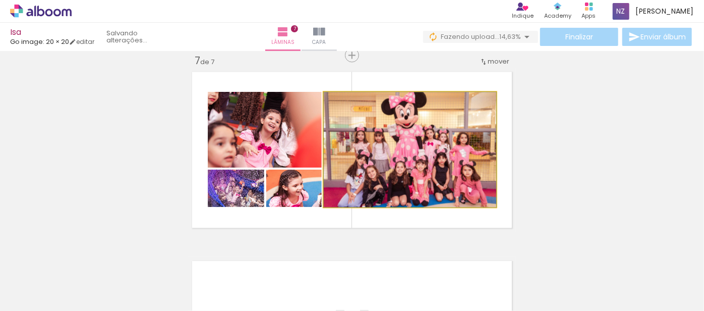
drag, startPoint x: 471, startPoint y: 169, endPoint x: 477, endPoint y: 168, distance: 6.1
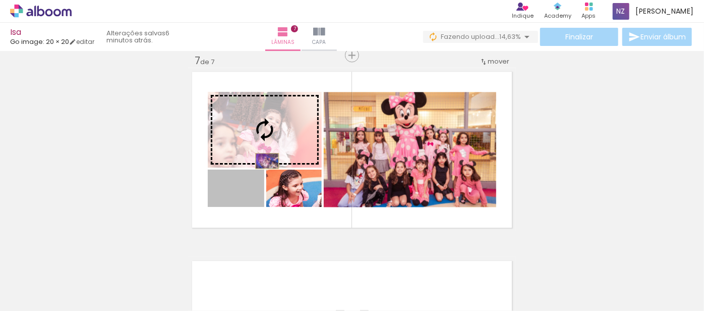
drag, startPoint x: 251, startPoint y: 193, endPoint x: 264, endPoint y: 160, distance: 35.1
click at [0, 0] on slot at bounding box center [0, 0] width 0 height 0
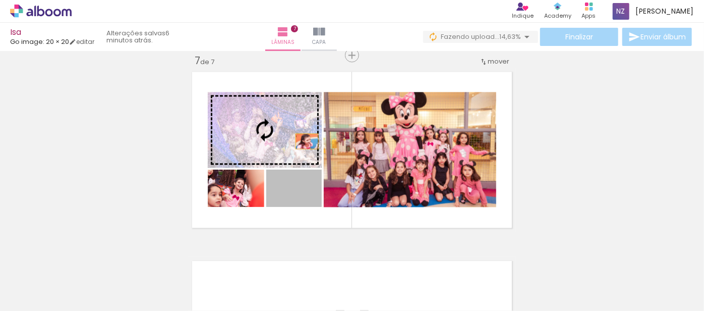
drag, startPoint x: 309, startPoint y: 195, endPoint x: 304, endPoint y: 140, distance: 55.3
click at [0, 0] on slot at bounding box center [0, 0] width 0 height 0
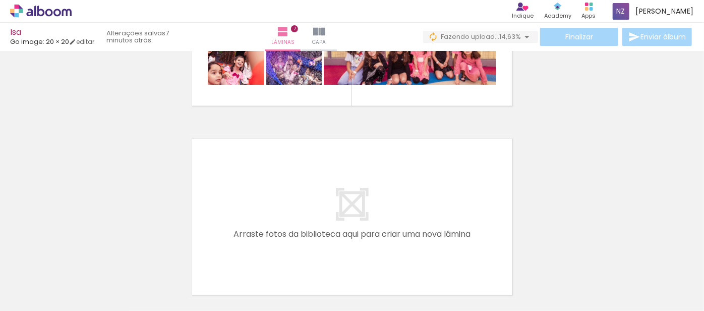
scroll to position [1331, 0]
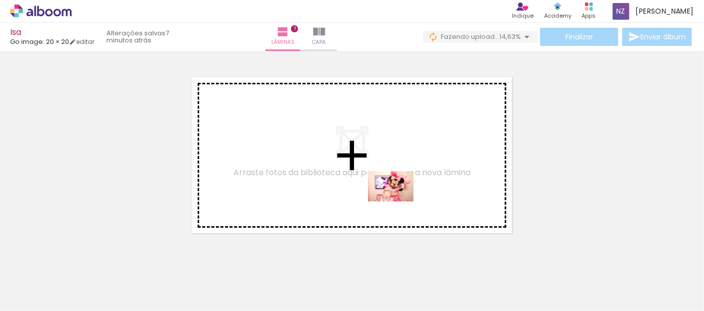
drag, startPoint x: 430, startPoint y: 281, endPoint x: 399, endPoint y: 201, distance: 85.4
click at [399, 201] on quentale-workspace at bounding box center [352, 155] width 704 height 311
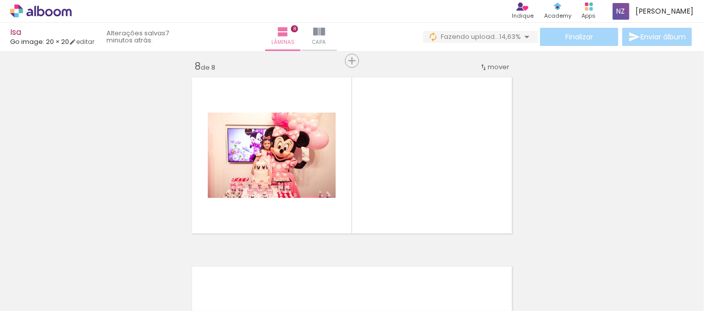
scroll to position [1337, 0]
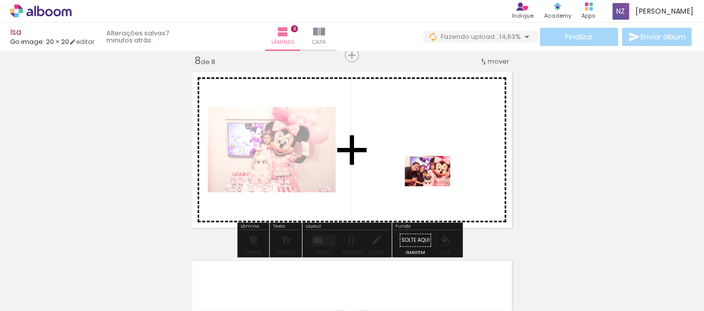
drag, startPoint x: 490, startPoint y: 278, endPoint x: 435, endPoint y: 186, distance: 107.0
click at [435, 186] on quentale-workspace at bounding box center [352, 155] width 704 height 311
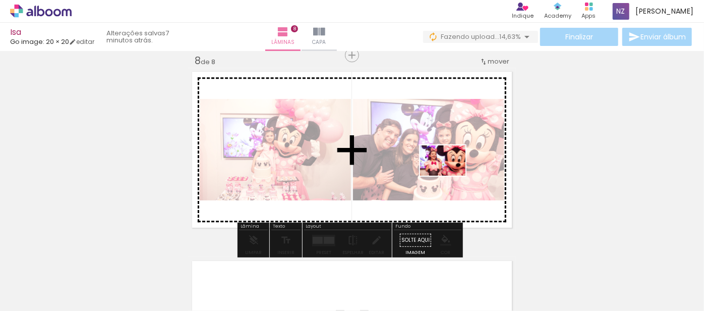
drag, startPoint x: 537, startPoint y: 275, endPoint x: 451, endPoint y: 176, distance: 131.9
click at [451, 176] on quentale-workspace at bounding box center [352, 155] width 704 height 311
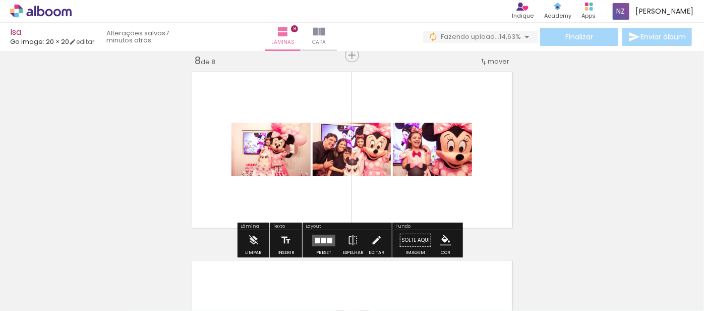
click at [327, 241] on div at bounding box center [329, 240] width 5 height 6
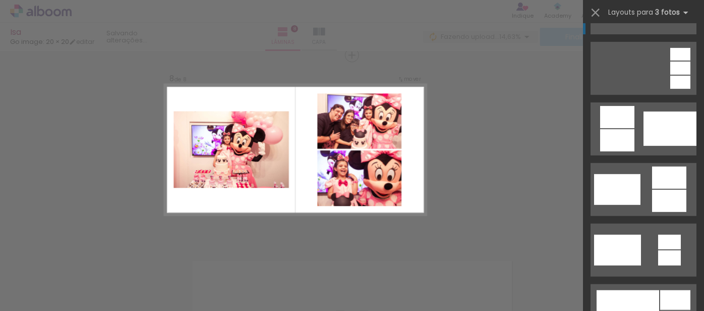
scroll to position [305, 0]
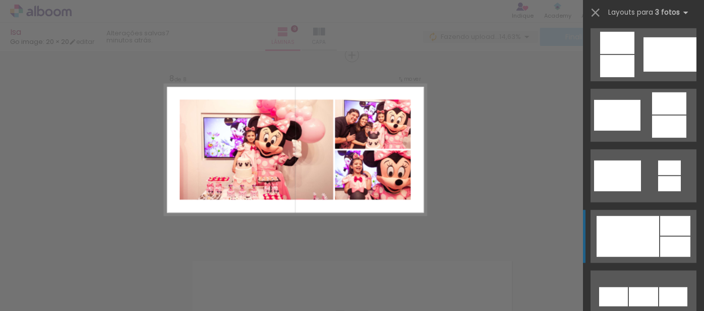
click at [634, 218] on div at bounding box center [628, 236] width 63 height 41
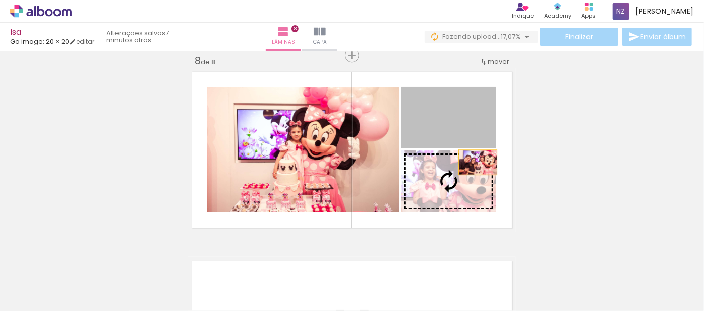
drag, startPoint x: 475, startPoint y: 134, endPoint x: 475, endPoint y: 162, distance: 28.3
click at [0, 0] on slot at bounding box center [0, 0] width 0 height 0
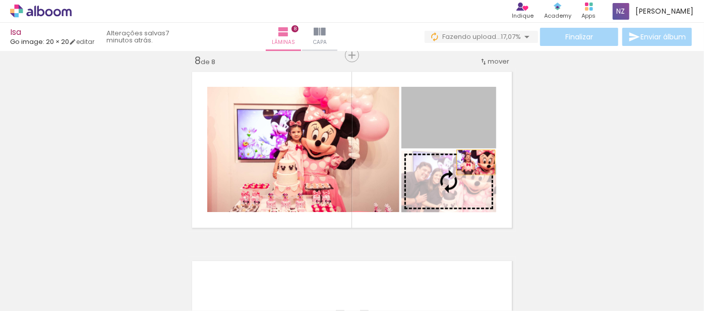
drag, startPoint x: 472, startPoint y: 137, endPoint x: 473, endPoint y: 171, distance: 34.3
click at [0, 0] on slot at bounding box center [0, 0] width 0 height 0
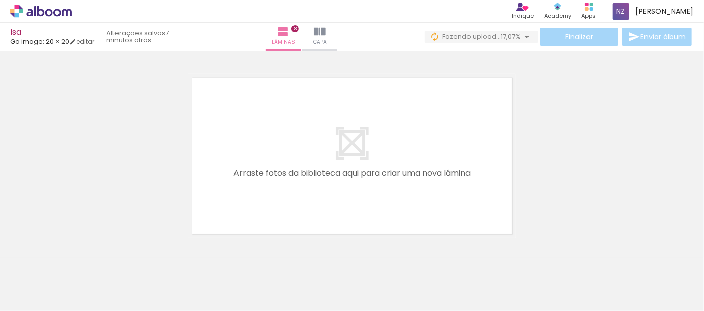
scroll to position [0, 1405]
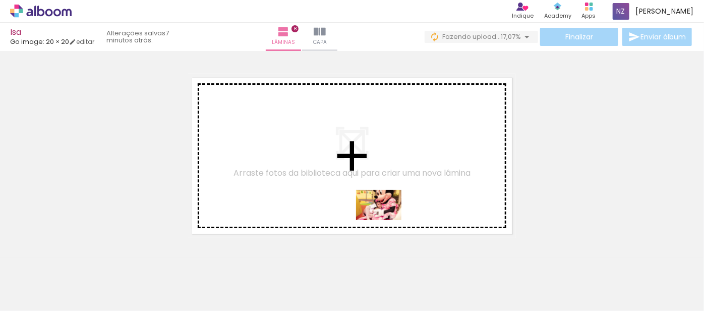
drag, startPoint x: 409, startPoint y: 279, endPoint x: 386, endPoint y: 219, distance: 63.7
click at [386, 219] on quentale-workspace at bounding box center [352, 155] width 704 height 311
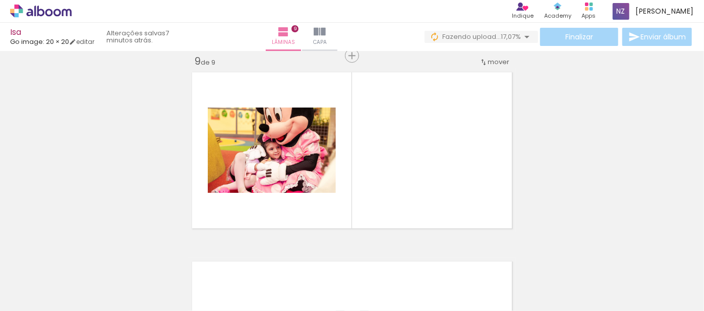
scroll to position [1526, 0]
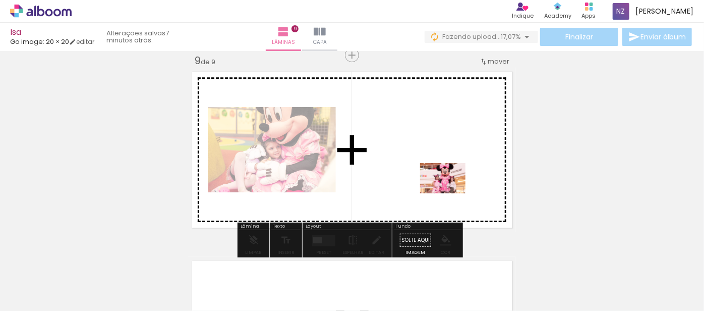
drag, startPoint x: 467, startPoint y: 283, endPoint x: 451, endPoint y: 193, distance: 91.2
click at [451, 193] on quentale-workspace at bounding box center [352, 155] width 704 height 311
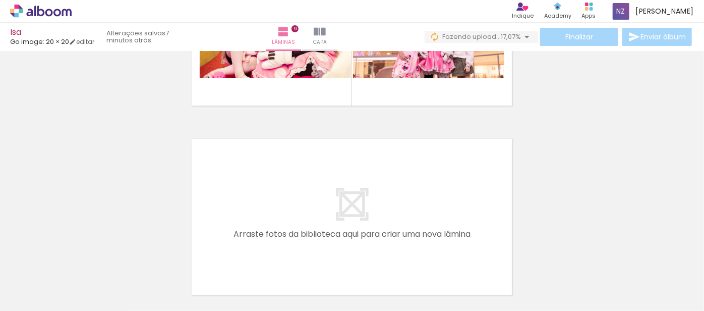
scroll to position [1710, 0]
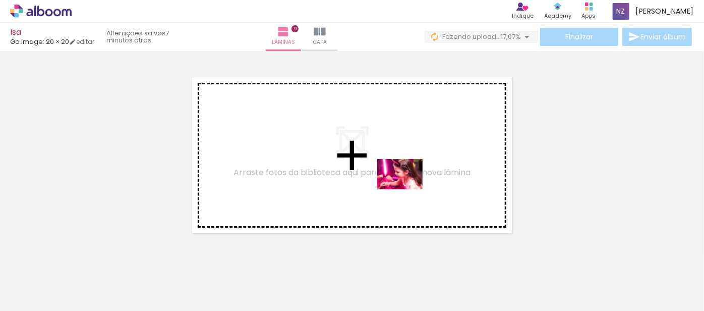
drag, startPoint x: 525, startPoint y: 287, endPoint x: 408, endPoint y: 189, distance: 152.6
click at [408, 189] on quentale-workspace at bounding box center [352, 155] width 704 height 311
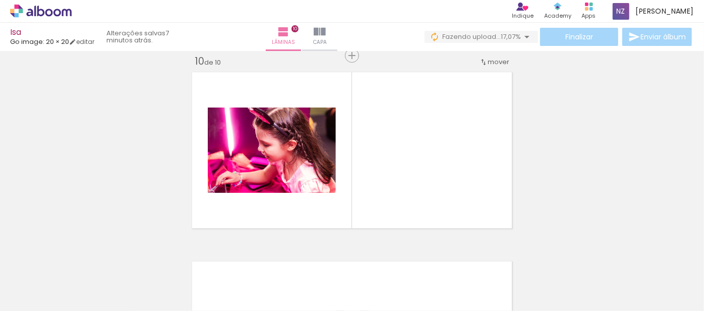
scroll to position [1715, 0]
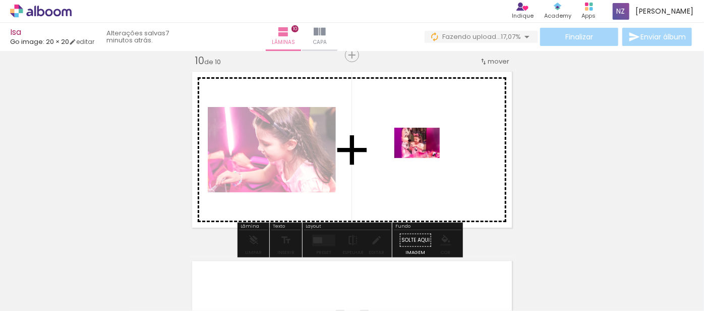
drag, startPoint x: 563, startPoint y: 285, endPoint x: 425, endPoint y: 158, distance: 187.5
click at [425, 158] on quentale-workspace at bounding box center [352, 155] width 704 height 311
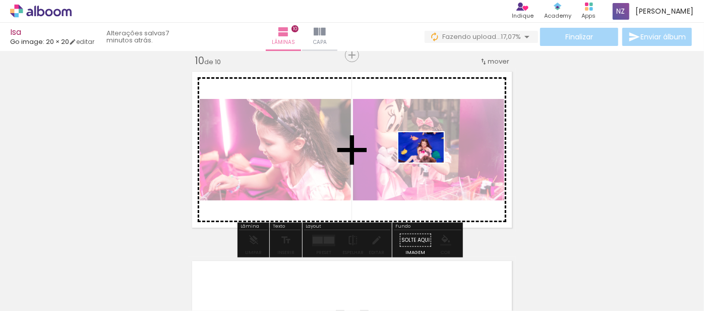
drag, startPoint x: 636, startPoint y: 283, endPoint x: 429, endPoint y: 162, distance: 239.4
click at [429, 162] on quentale-workspace at bounding box center [352, 155] width 704 height 311
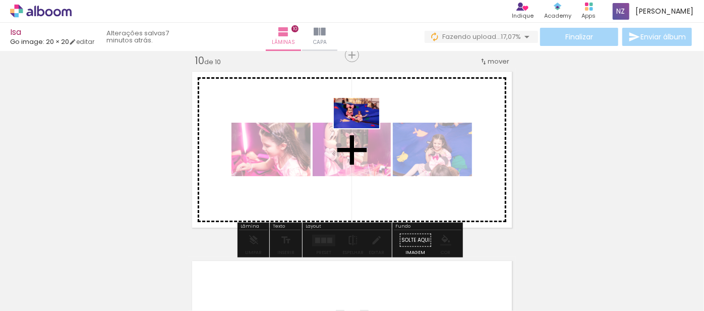
drag, startPoint x: 674, startPoint y: 286, endPoint x: 364, endPoint y: 128, distance: 347.5
click at [364, 128] on quentale-workspace at bounding box center [352, 155] width 704 height 311
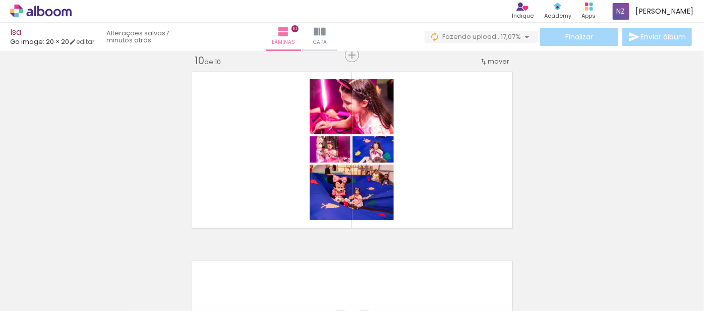
scroll to position [0, 1698]
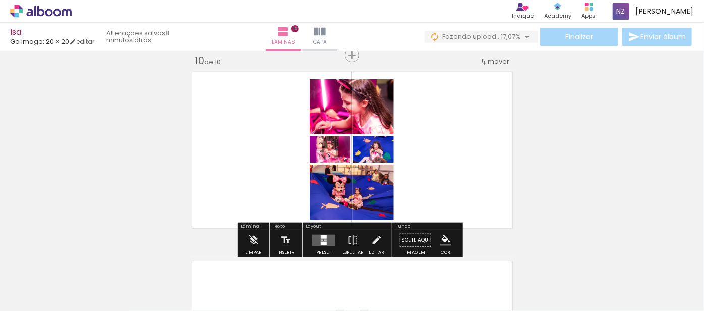
click at [321, 240] on div at bounding box center [322, 239] width 3 height 1
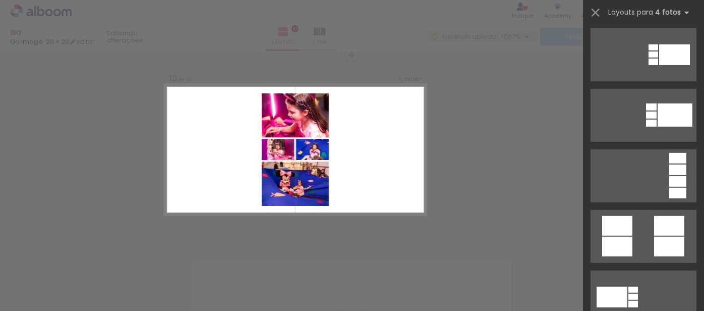
scroll to position [0, 0]
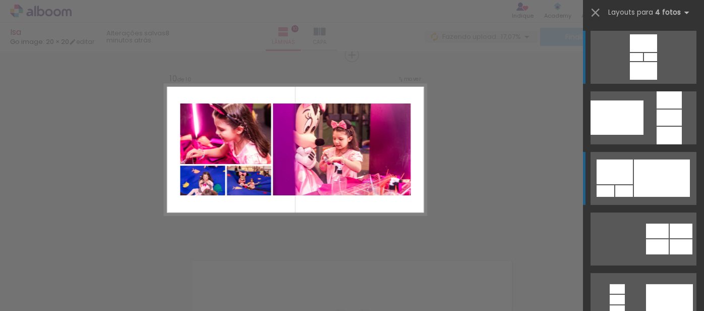
click at [652, 170] on div at bounding box center [662, 177] width 56 height 37
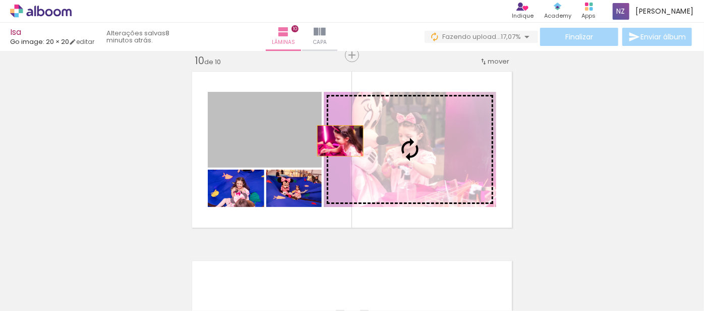
drag, startPoint x: 308, startPoint y: 137, endPoint x: 343, endPoint y: 141, distance: 35.5
click at [0, 0] on slot at bounding box center [0, 0] width 0 height 0
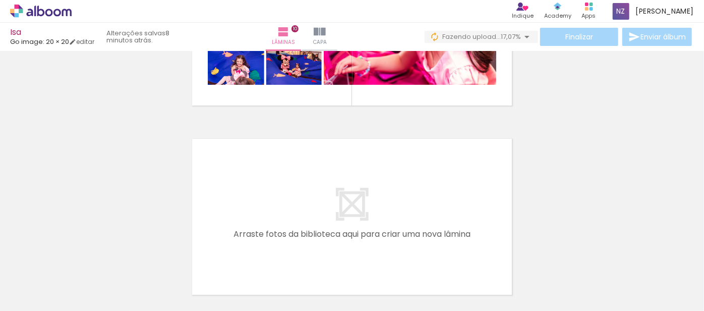
scroll to position [1838, 0]
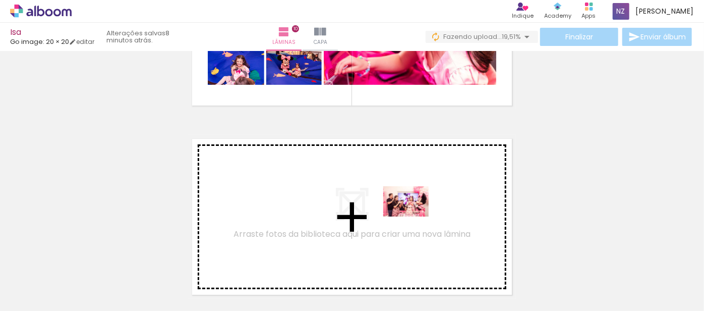
drag, startPoint x: 456, startPoint y: 274, endPoint x: 414, endPoint y: 216, distance: 71.6
click at [414, 216] on quentale-workspace at bounding box center [352, 155] width 704 height 311
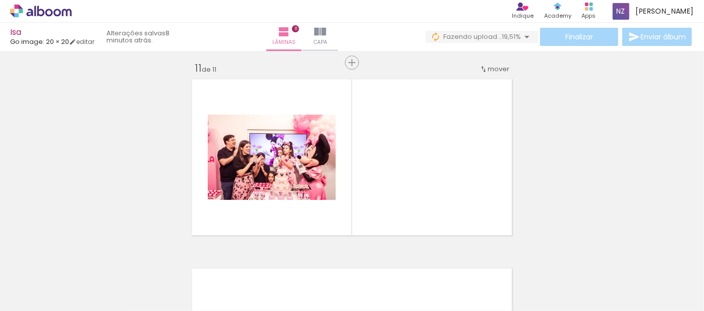
scroll to position [1905, 0]
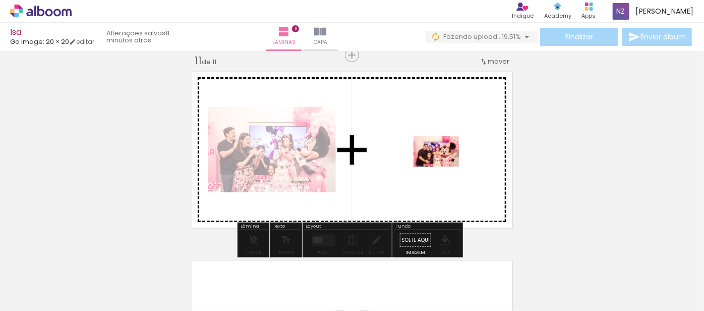
drag, startPoint x: 506, startPoint y: 280, endPoint x: 444, endPoint y: 167, distance: 129.1
click at [444, 167] on quentale-workspace at bounding box center [352, 155] width 704 height 311
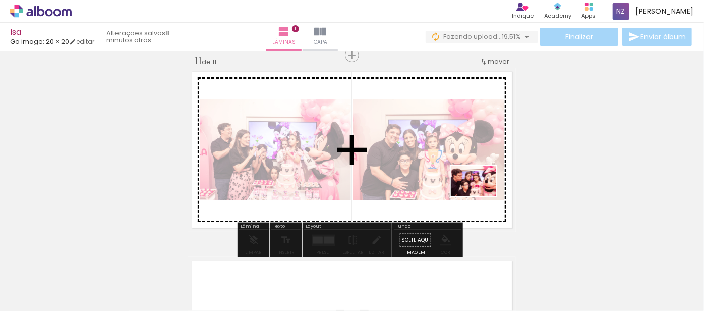
drag, startPoint x: 559, startPoint y: 267, endPoint x: 481, endPoint y: 196, distance: 105.0
click at [481, 196] on quentale-workspace at bounding box center [352, 155] width 704 height 311
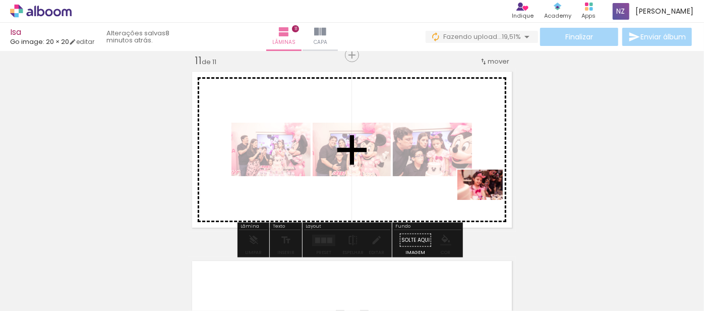
drag, startPoint x: 605, startPoint y: 274, endPoint x: 488, endPoint y: 200, distance: 138.8
click at [488, 200] on quentale-workspace at bounding box center [352, 155] width 704 height 311
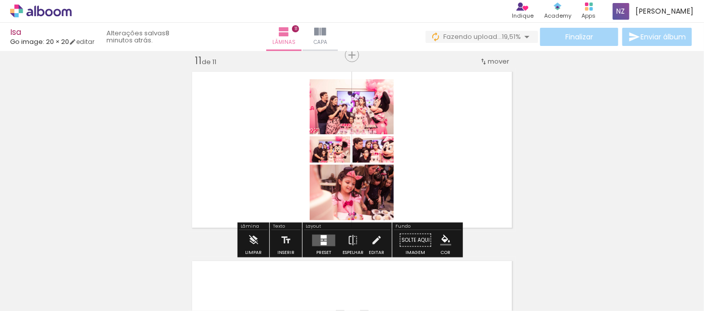
click at [324, 242] on quentale-layouter at bounding box center [323, 240] width 23 height 12
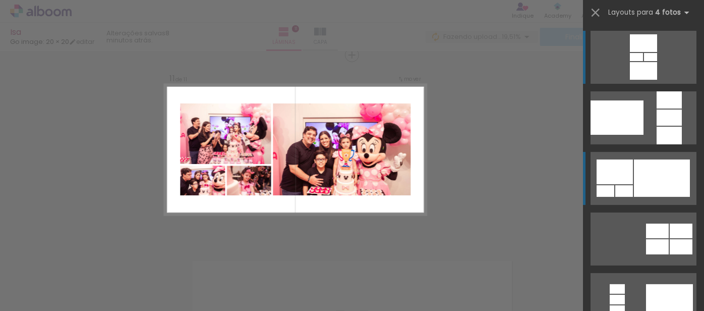
click at [630, 189] on div at bounding box center [625, 191] width 18 height 12
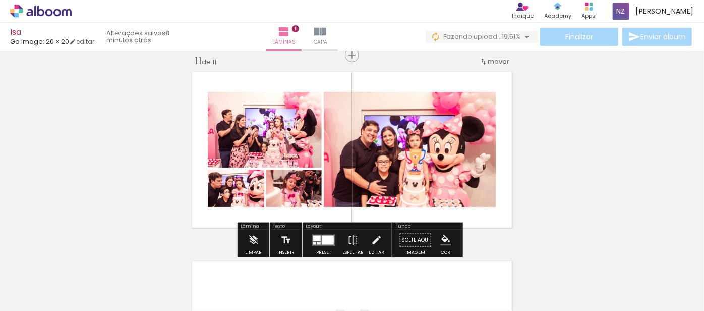
click at [324, 244] on quentale-layouter at bounding box center [323, 240] width 23 height 12
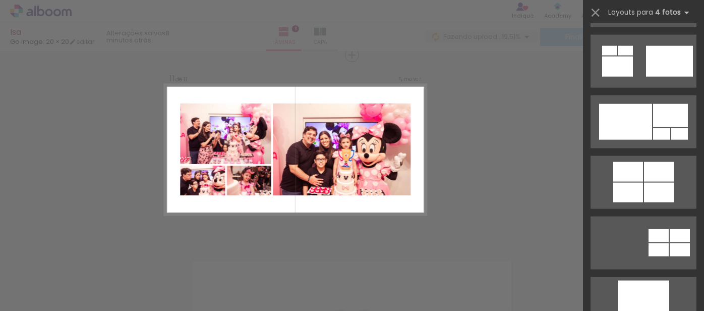
scroll to position [610, 0]
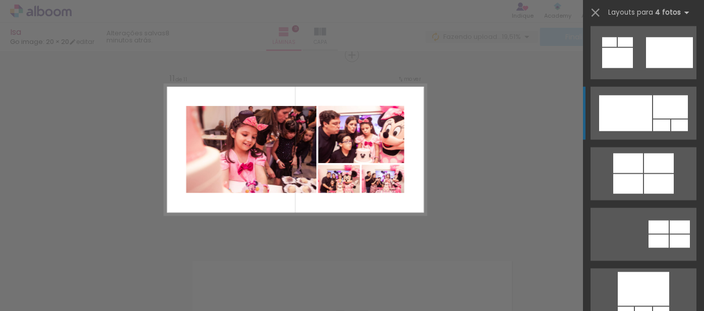
click at [630, 98] on div at bounding box center [625, 113] width 53 height 36
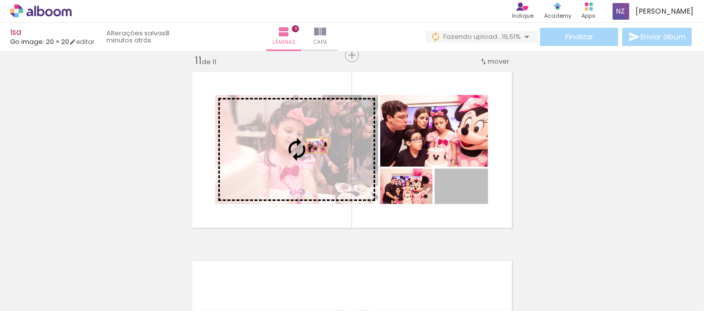
drag, startPoint x: 481, startPoint y: 197, endPoint x: 314, endPoint y: 145, distance: 174.8
click at [0, 0] on slot at bounding box center [0, 0] width 0 height 0
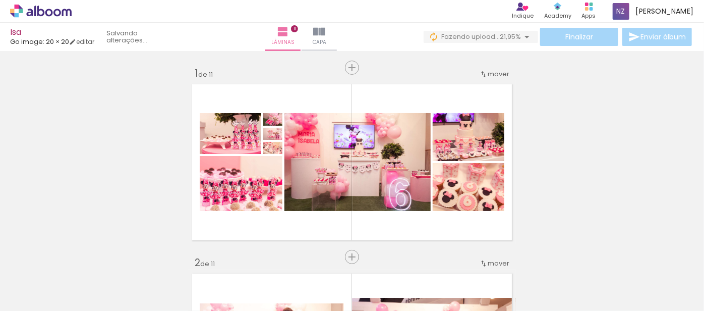
scroll to position [0, 1698]
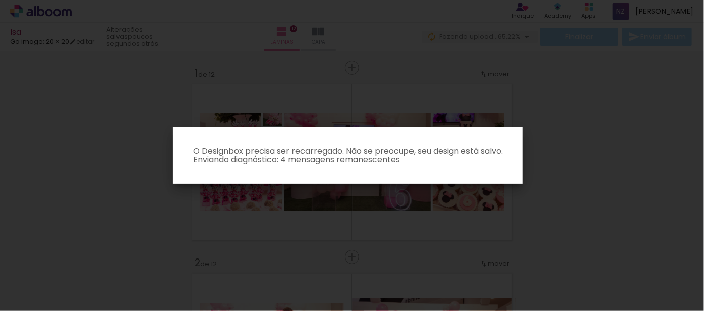
scroll to position [0, 1980]
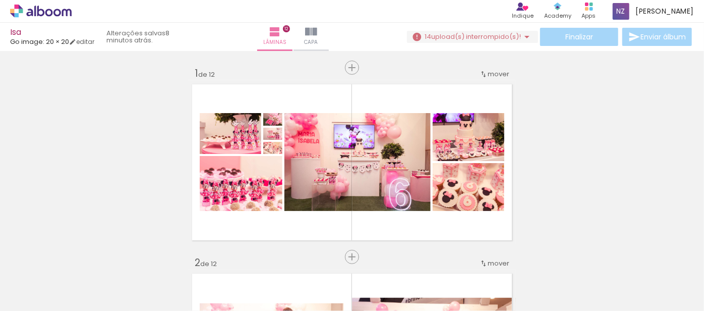
click at [508, 34] on span "upload(s) interrompido(s)!" at bounding box center [476, 37] width 90 height 10
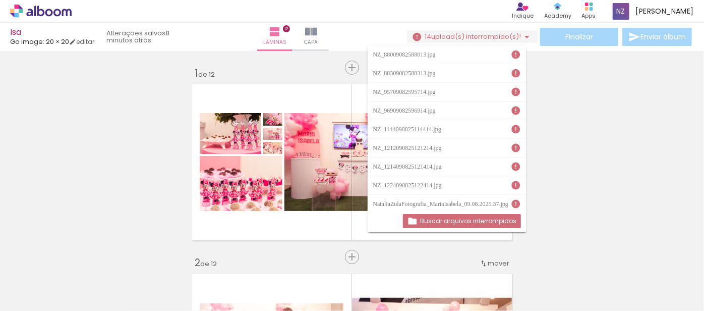
click at [0, 0] on slot "Buscar arquivos interrompidos" at bounding box center [0, 0] width 0 height 0
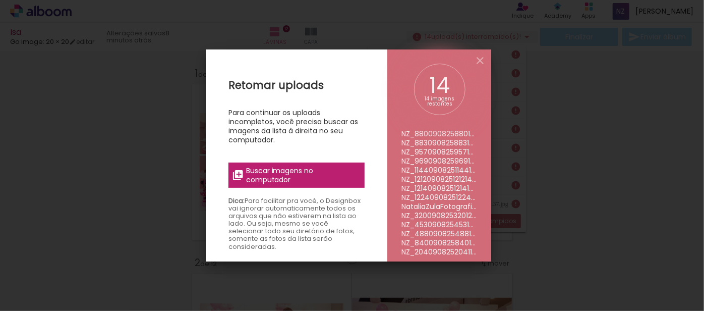
click at [323, 170] on span "Buscar imagens no computador" at bounding box center [302, 175] width 113 height 18
click at [0, 0] on input "file" at bounding box center [0, 0] width 0 height 0
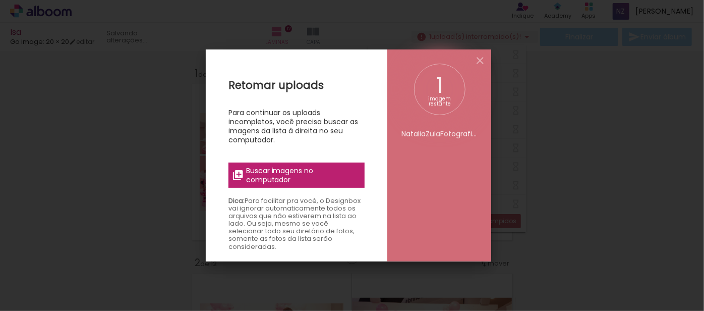
click at [295, 168] on span "Buscar imagens no computador" at bounding box center [302, 175] width 113 height 18
click at [0, 0] on input "file" at bounding box center [0, 0] width 0 height 0
click at [479, 65] on iron-icon at bounding box center [480, 60] width 12 height 12
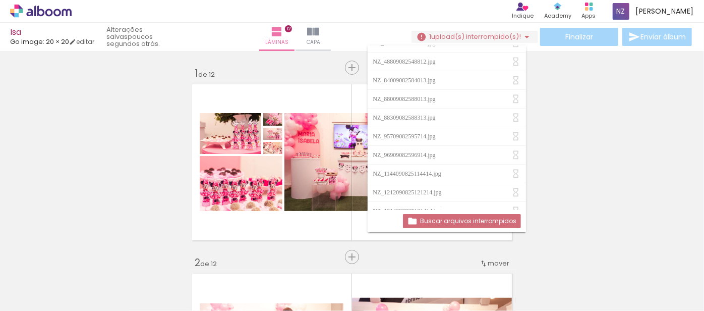
scroll to position [94, 0]
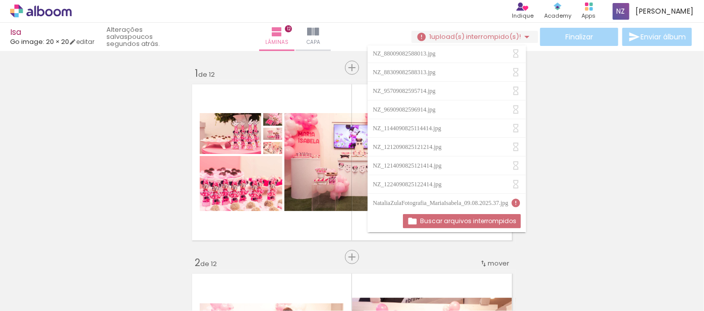
click at [524, 36] on iron-icon at bounding box center [527, 37] width 12 height 12
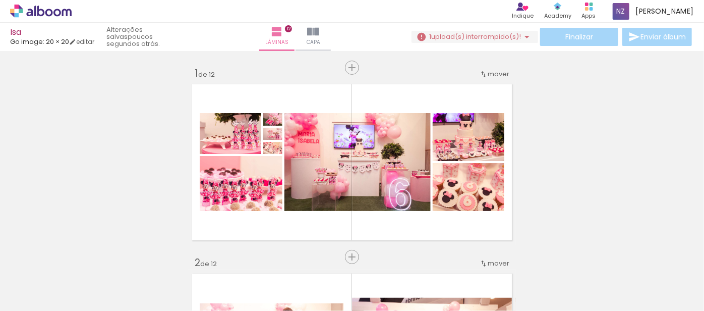
click at [509, 33] on span "upload(s) interrompido(s)!" at bounding box center [476, 37] width 90 height 10
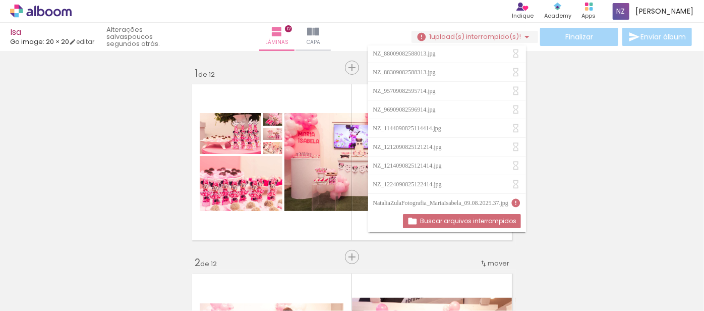
click at [0, 0] on slot "Buscar arquivos interrompidos" at bounding box center [0, 0] width 0 height 0
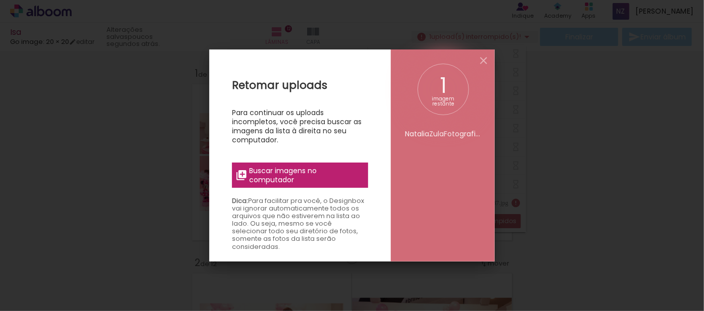
click at [303, 176] on span "Buscar imagens no computador" at bounding box center [306, 175] width 113 height 18
click at [0, 0] on input "file" at bounding box center [0, 0] width 0 height 0
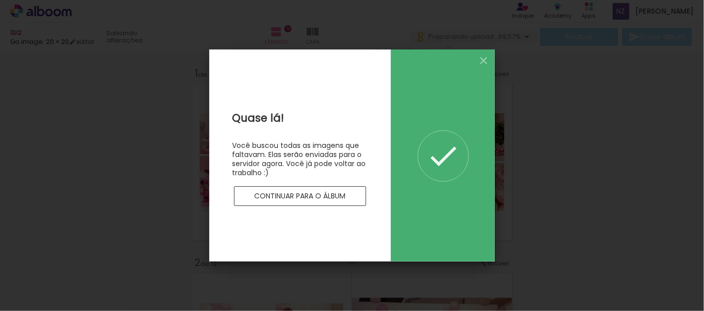
scroll to position [77, 0]
click at [292, 189] on paper-button "Continuar para o álbum" at bounding box center [300, 196] width 132 height 20
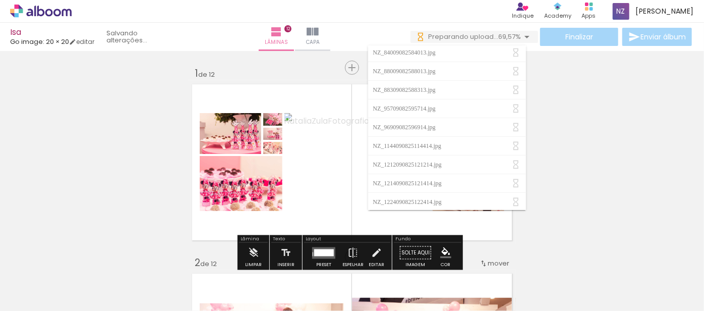
scroll to position [94, 0]
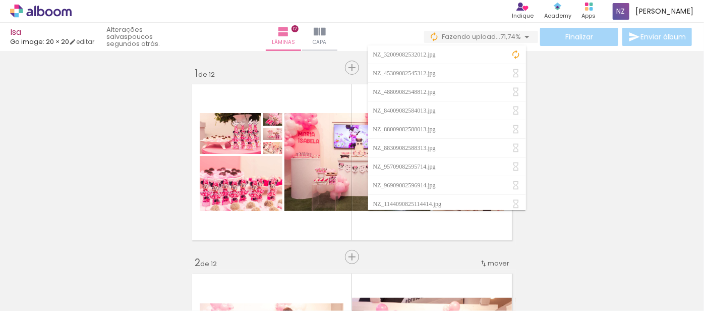
scroll to position [77, 0]
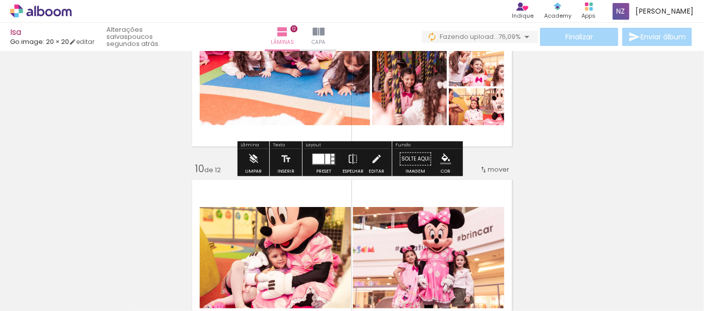
scroll to position [1529, 0]
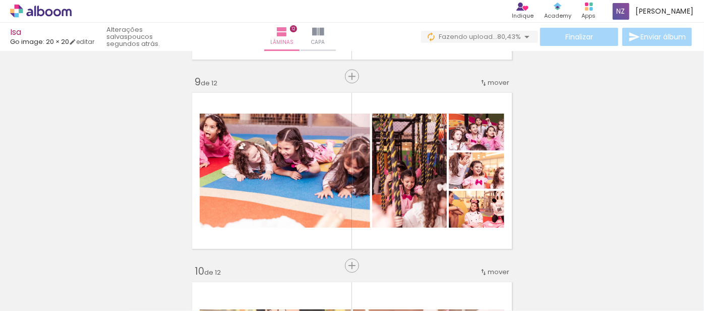
scroll to position [1529, 0]
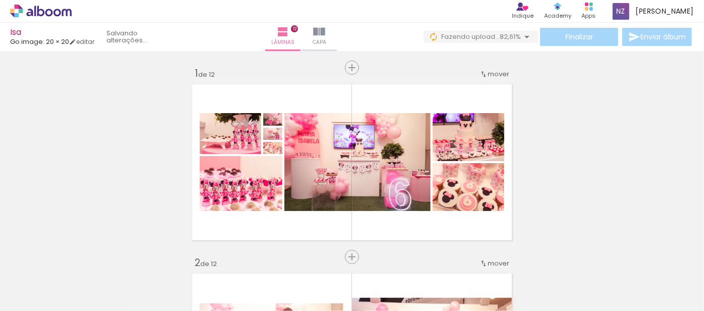
scroll to position [1529, 0]
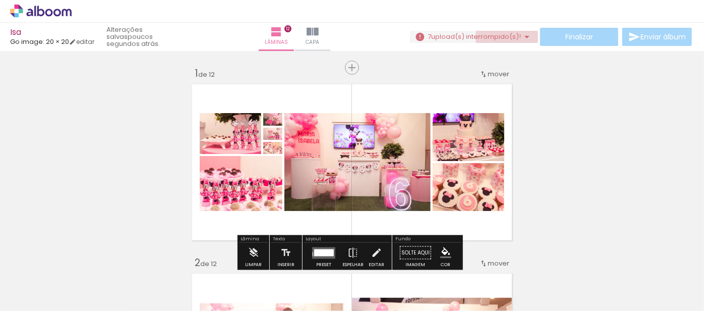
click at [522, 38] on iron-icon at bounding box center [527, 37] width 12 height 12
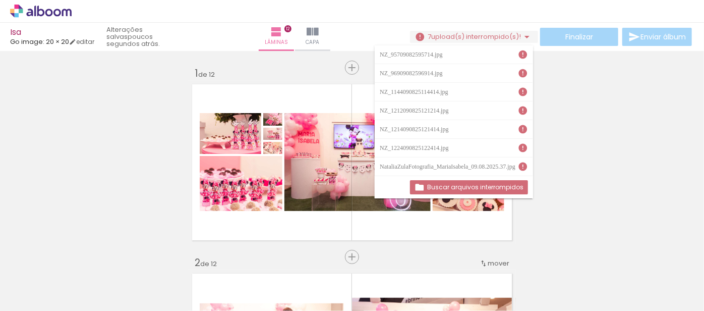
click at [0, 0] on slot "Buscar arquivos interrompidos" at bounding box center [0, 0] width 0 height 0
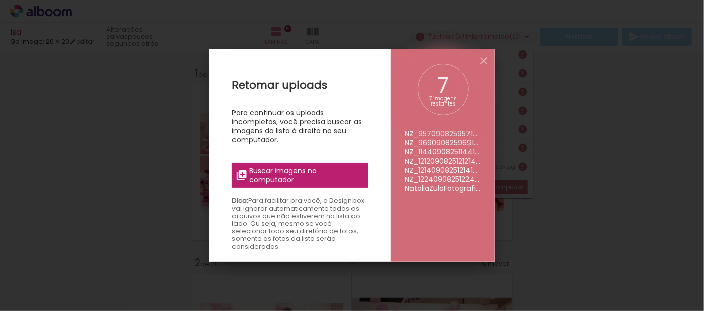
click at [351, 179] on span "Buscar imagens no computador" at bounding box center [306, 175] width 113 height 18
click at [0, 0] on input "file" at bounding box center [0, 0] width 0 height 0
click at [327, 176] on span "Buscar imagens no computador" at bounding box center [306, 175] width 113 height 18
click at [0, 0] on input "file" at bounding box center [0, 0] width 0 height 0
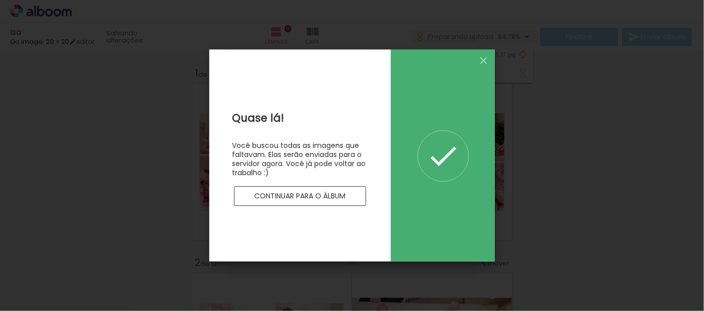
click at [0, 0] on slot "Continuar para o álbum" at bounding box center [0, 0] width 0 height 0
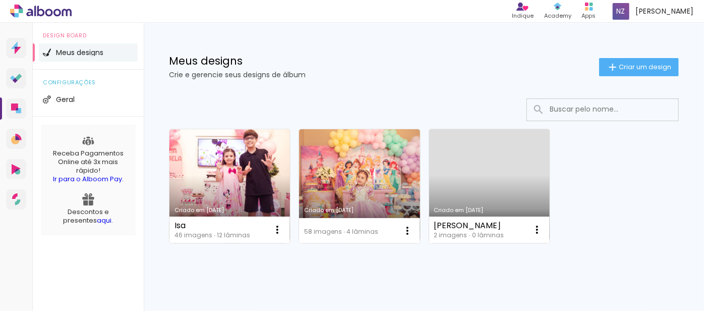
click at [256, 188] on link "Criado em [DATE]" at bounding box center [230, 186] width 121 height 114
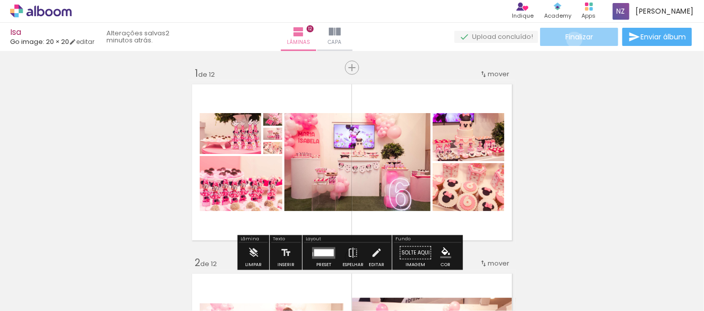
click at [571, 39] on span "Finalizar" at bounding box center [580, 36] width 28 height 7
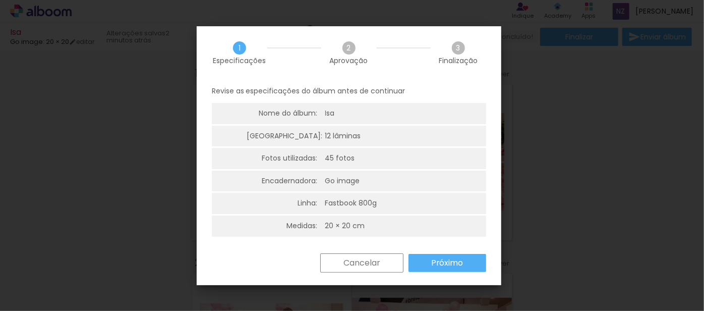
click at [0, 0] on slot "Próximo" at bounding box center [0, 0] width 0 height 0
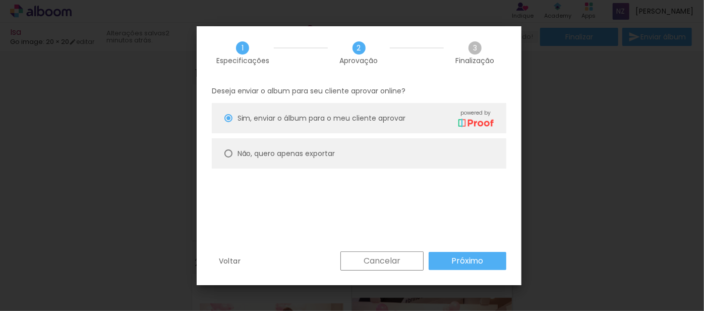
click at [0, 0] on slot "Não, quero apenas exportar" at bounding box center [0, 0] width 0 height 0
type paper-radio-button "on"
click at [0, 0] on slot "Próximo" at bounding box center [0, 0] width 0 height 0
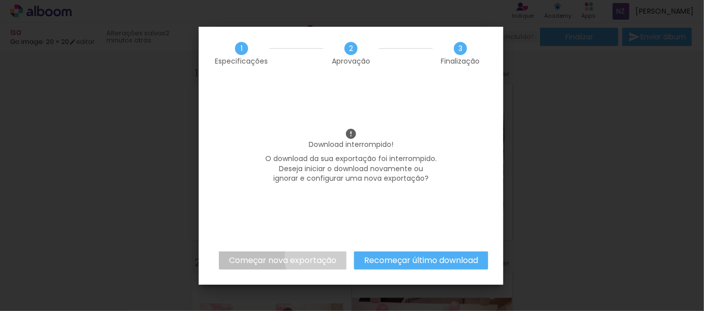
click at [0, 0] on slot "Começar nova exportação" at bounding box center [0, 0] width 0 height 0
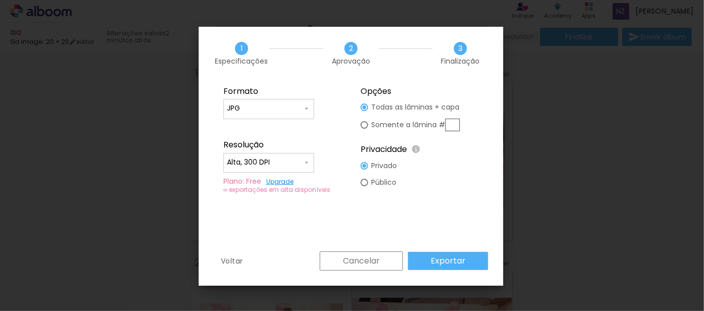
click at [261, 160] on input "Alta, 300 DPI" at bounding box center [265, 162] width 76 height 10
click at [266, 173] on paper-item "Baixa" at bounding box center [269, 181] width 91 height 20
type input "Baixa"
click at [0, 0] on slot "Exportar" at bounding box center [0, 0] width 0 height 0
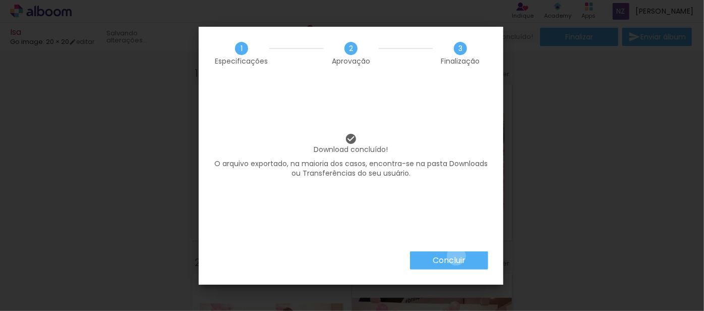
click at [0, 0] on slot "Concluir" at bounding box center [0, 0] width 0 height 0
